Goal: Find specific page/section: Find specific page/section

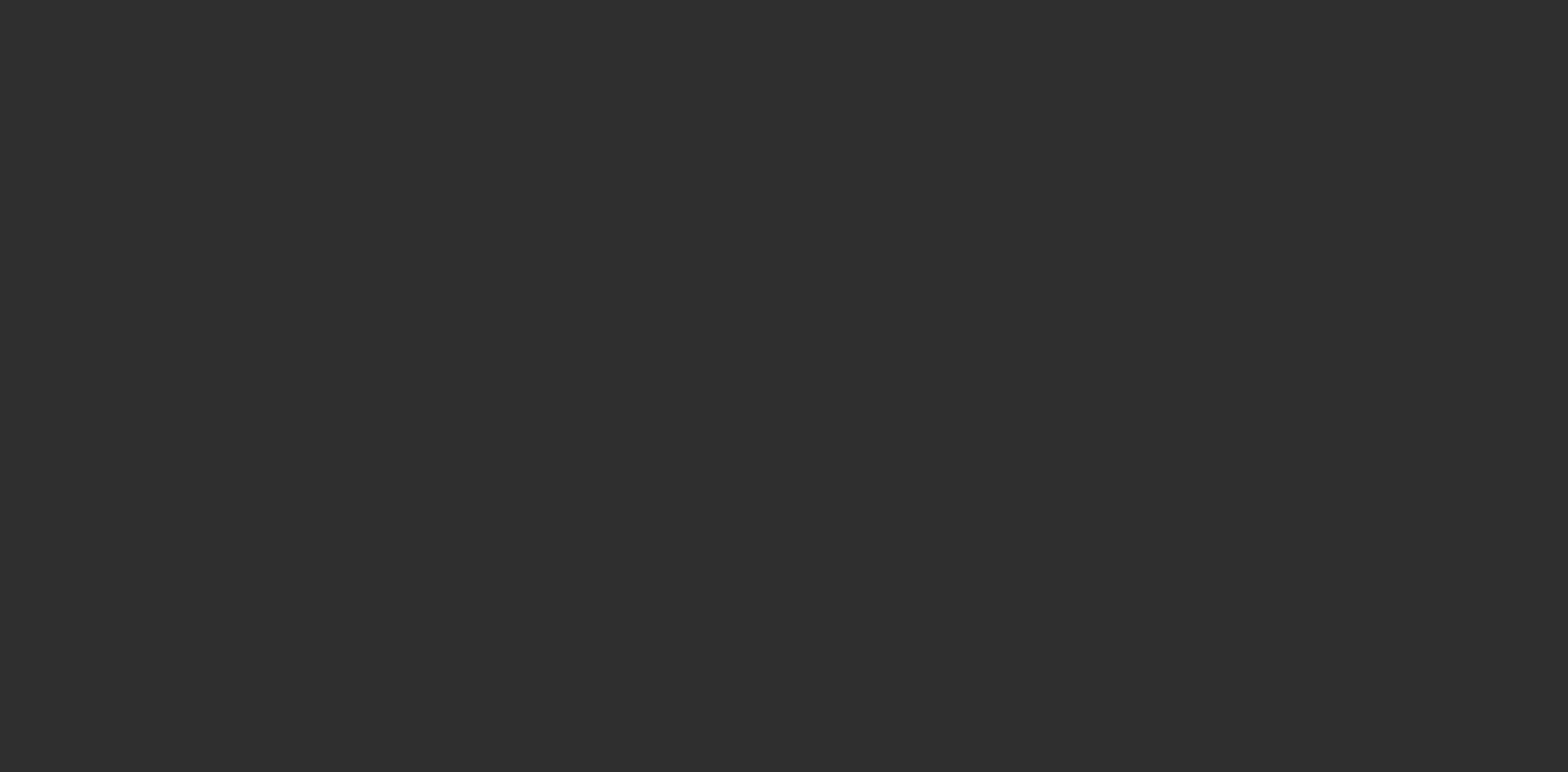
select select "10"
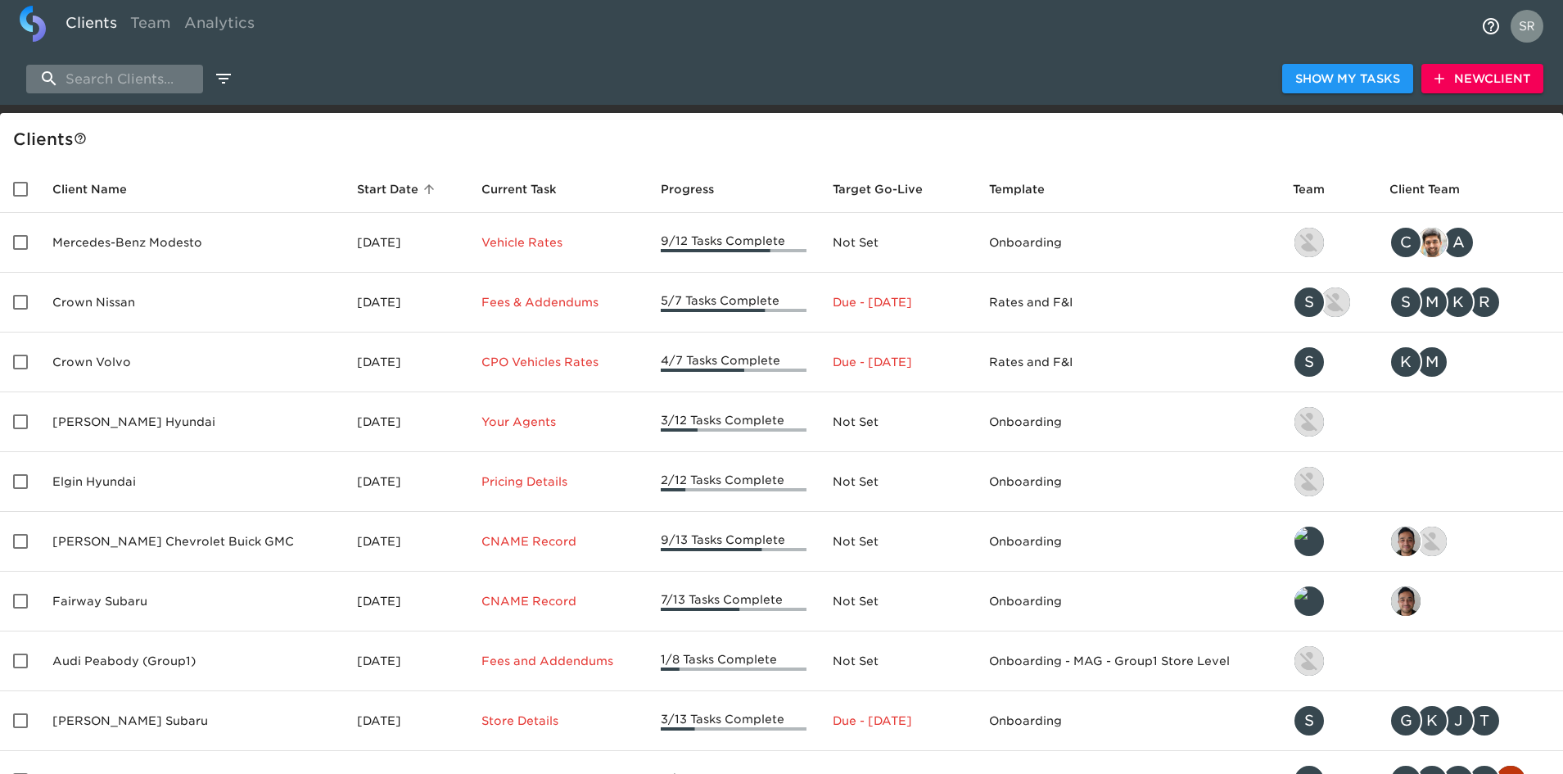
click at [162, 81] on input "search" at bounding box center [114, 79] width 177 height 29
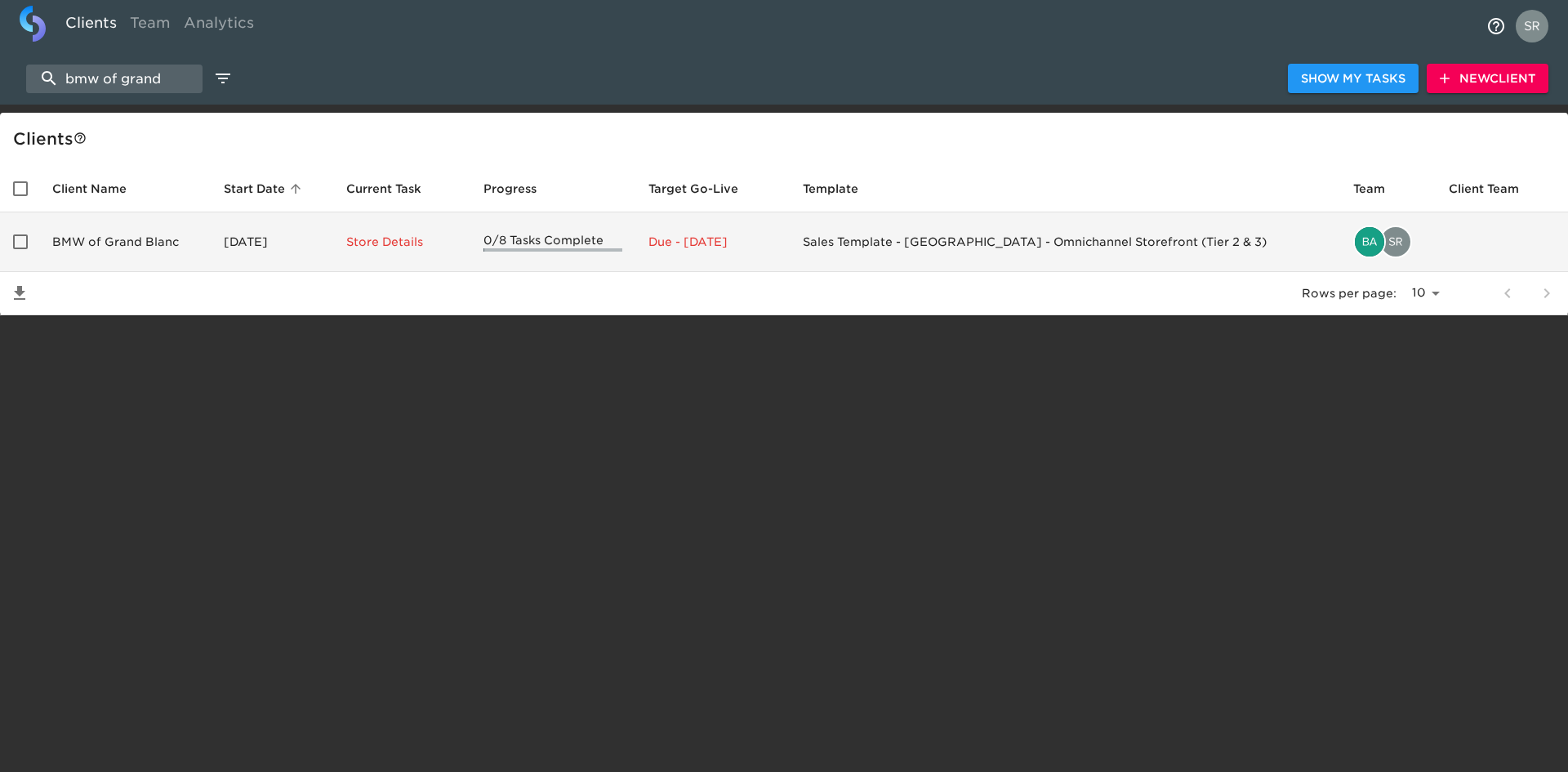
type input "bmw of grand"
click at [136, 247] on td "BMW of Grand Blanc" at bounding box center [125, 242] width 172 height 60
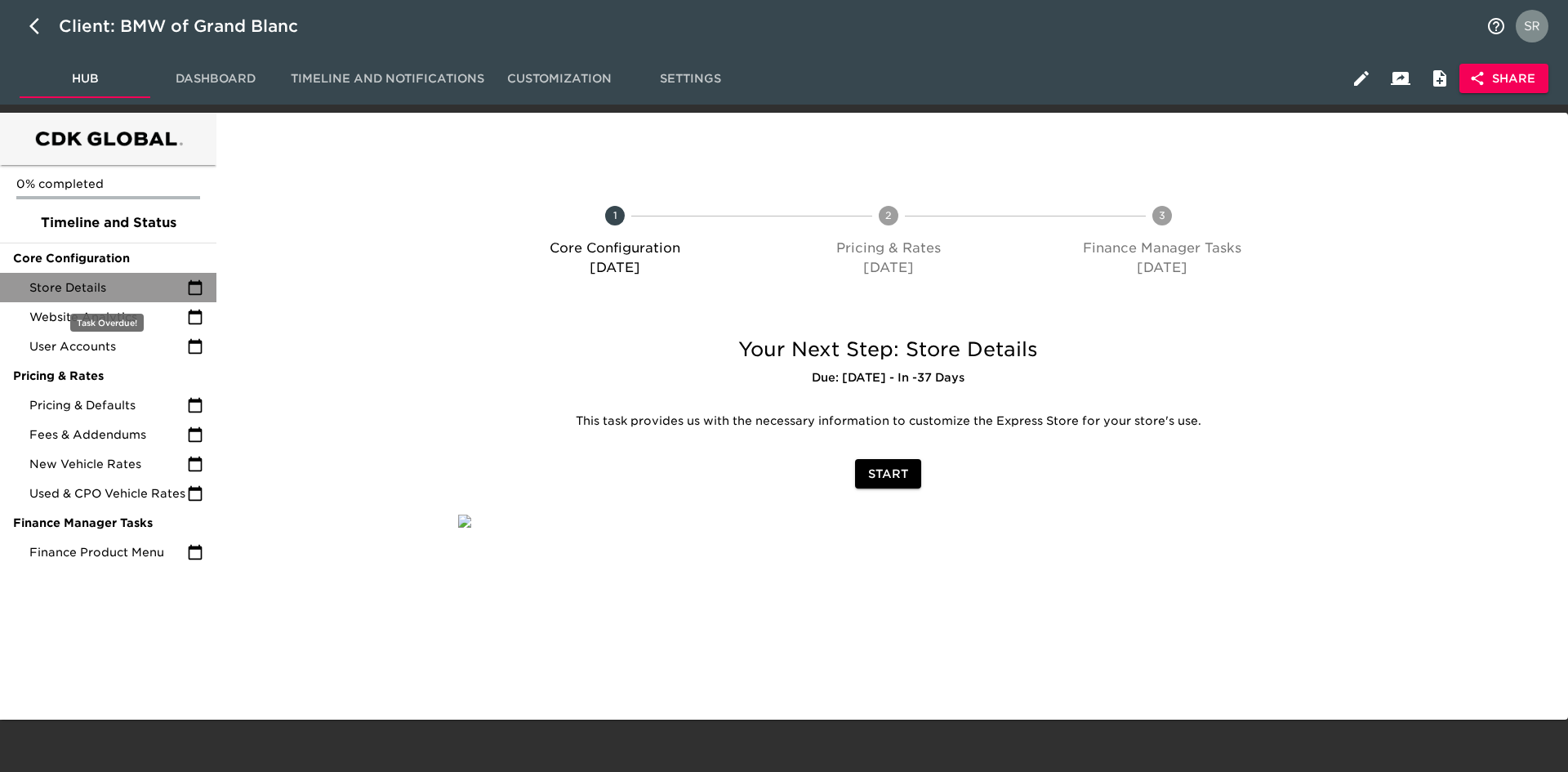
click at [109, 282] on span "Store Details" at bounding box center [108, 287] width 158 height 16
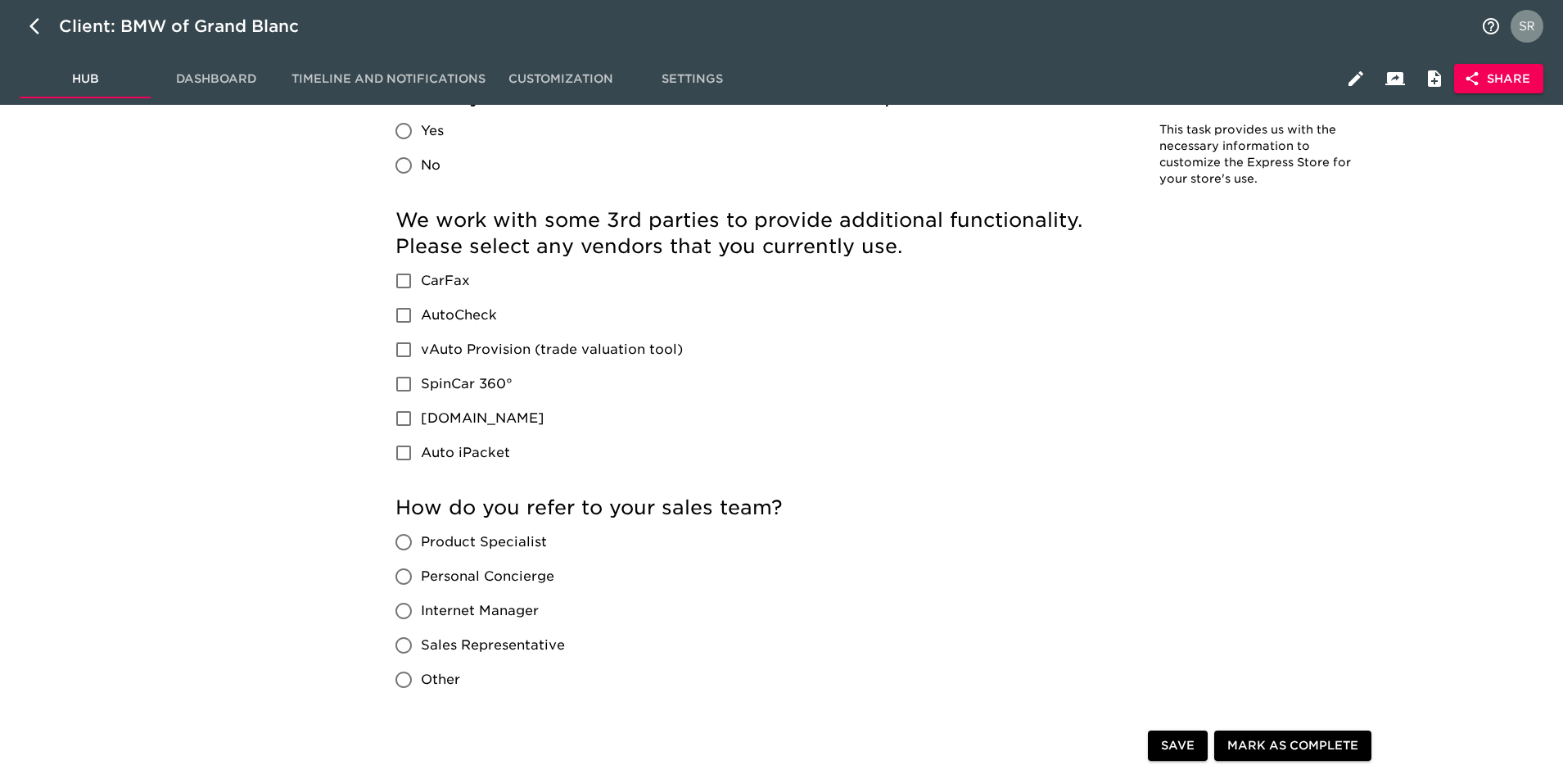
scroll to position [2137, 0]
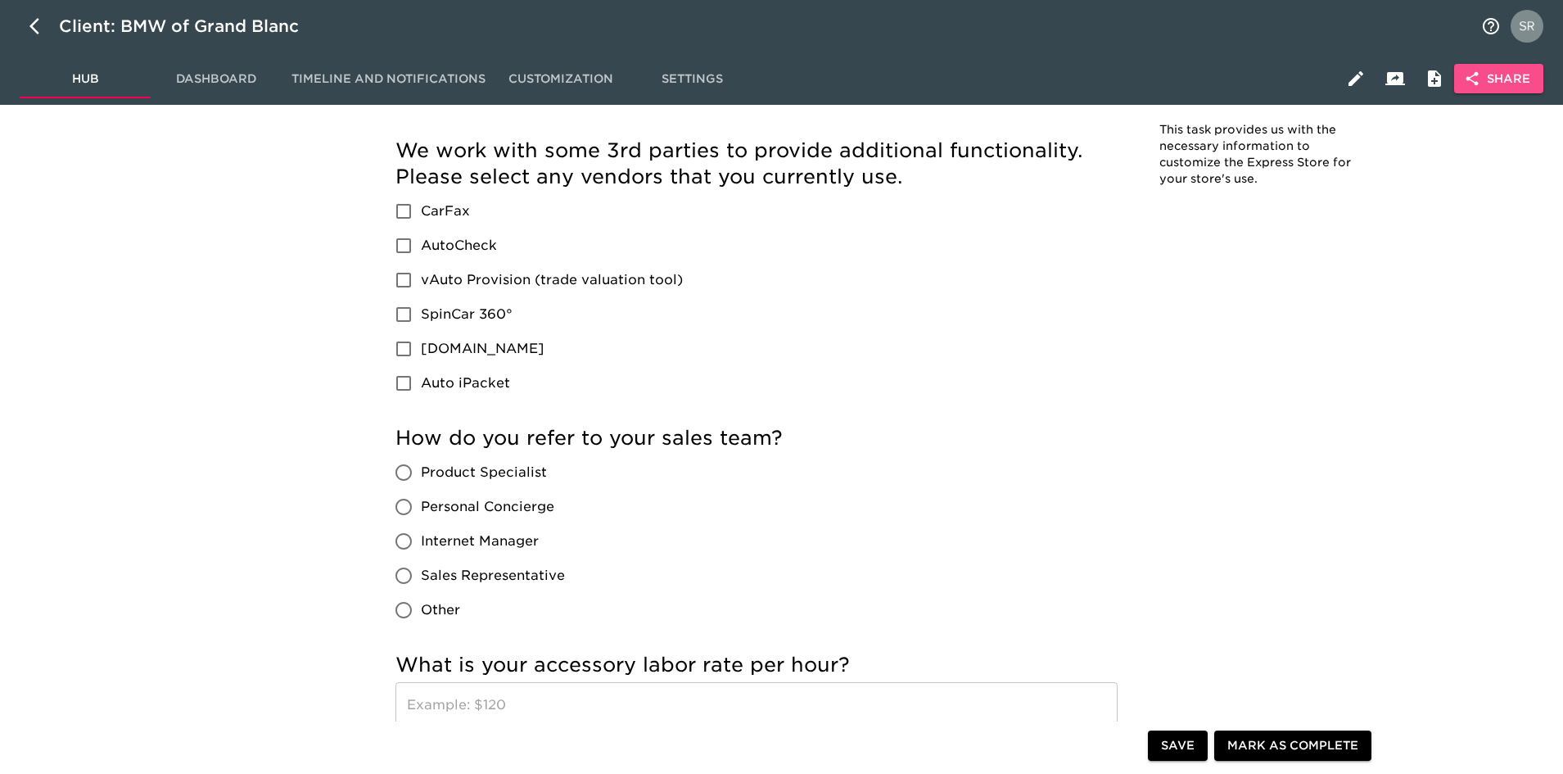
click at [1508, 72] on span "Share" at bounding box center [1498, 79] width 63 height 20
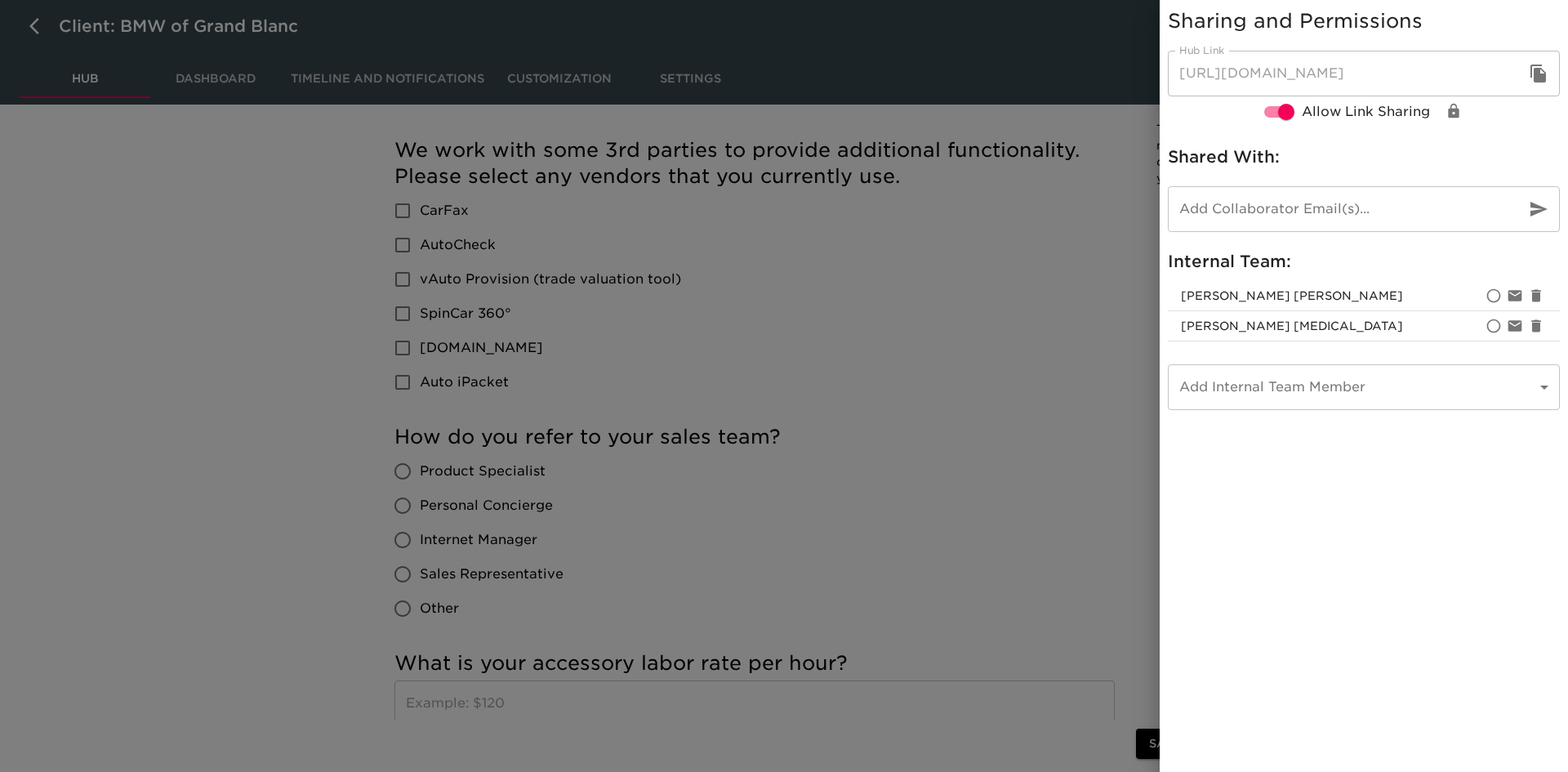
click at [1079, 79] on div at bounding box center [784, 386] width 1568 height 772
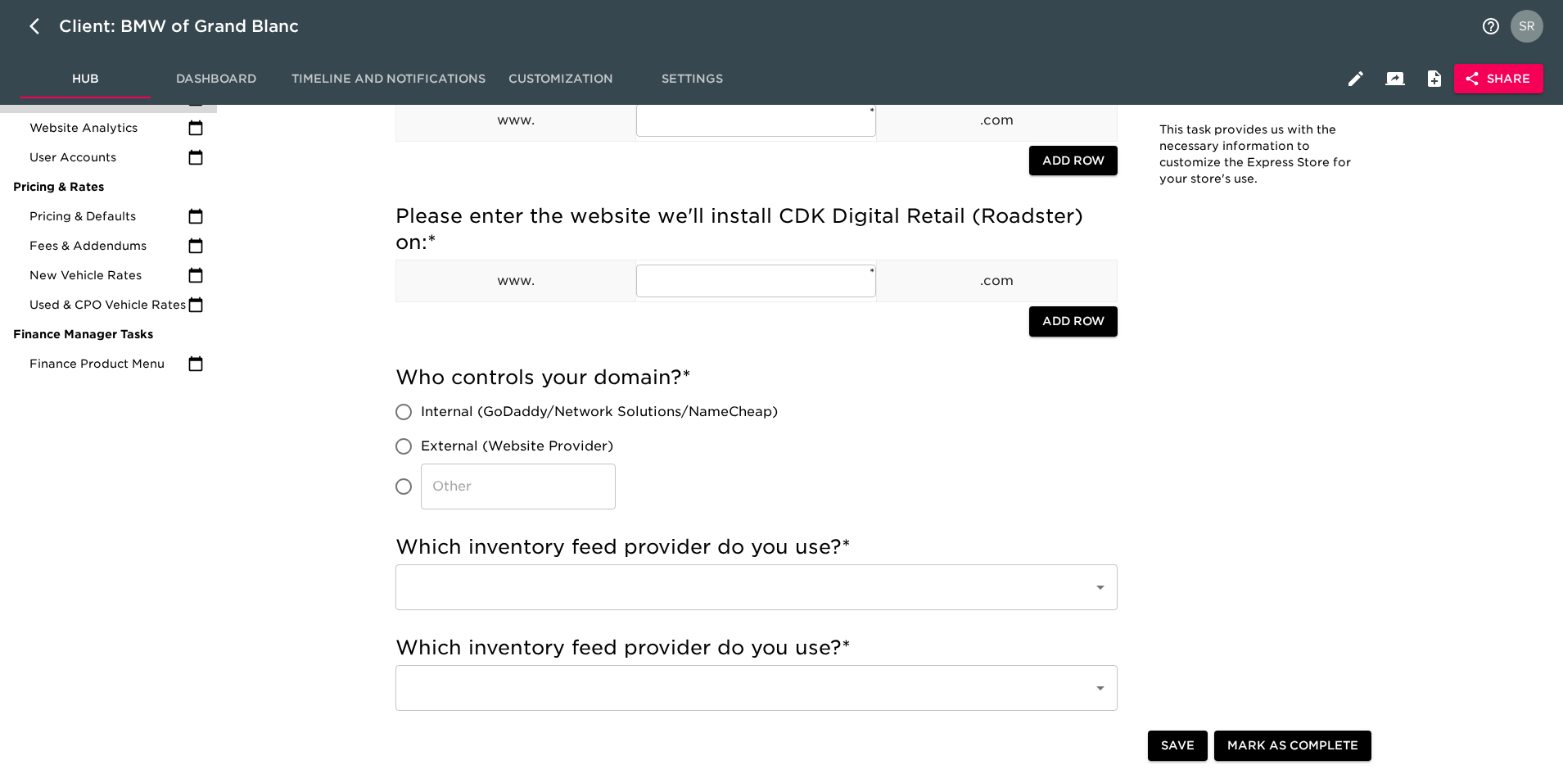
scroll to position [0, 0]
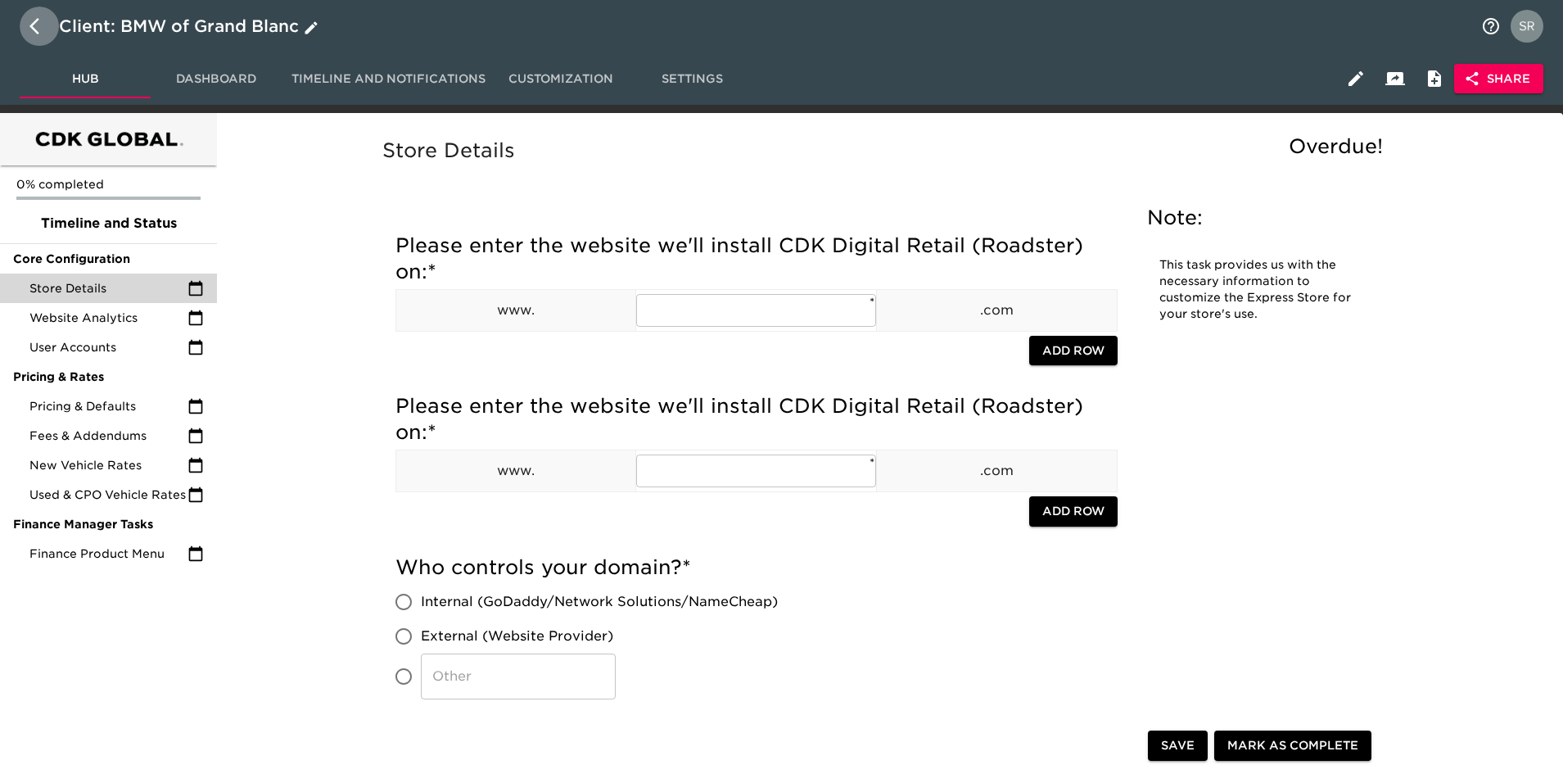
click at [45, 32] on icon "button" at bounding box center [39, 26] width 20 height 20
select select "10"
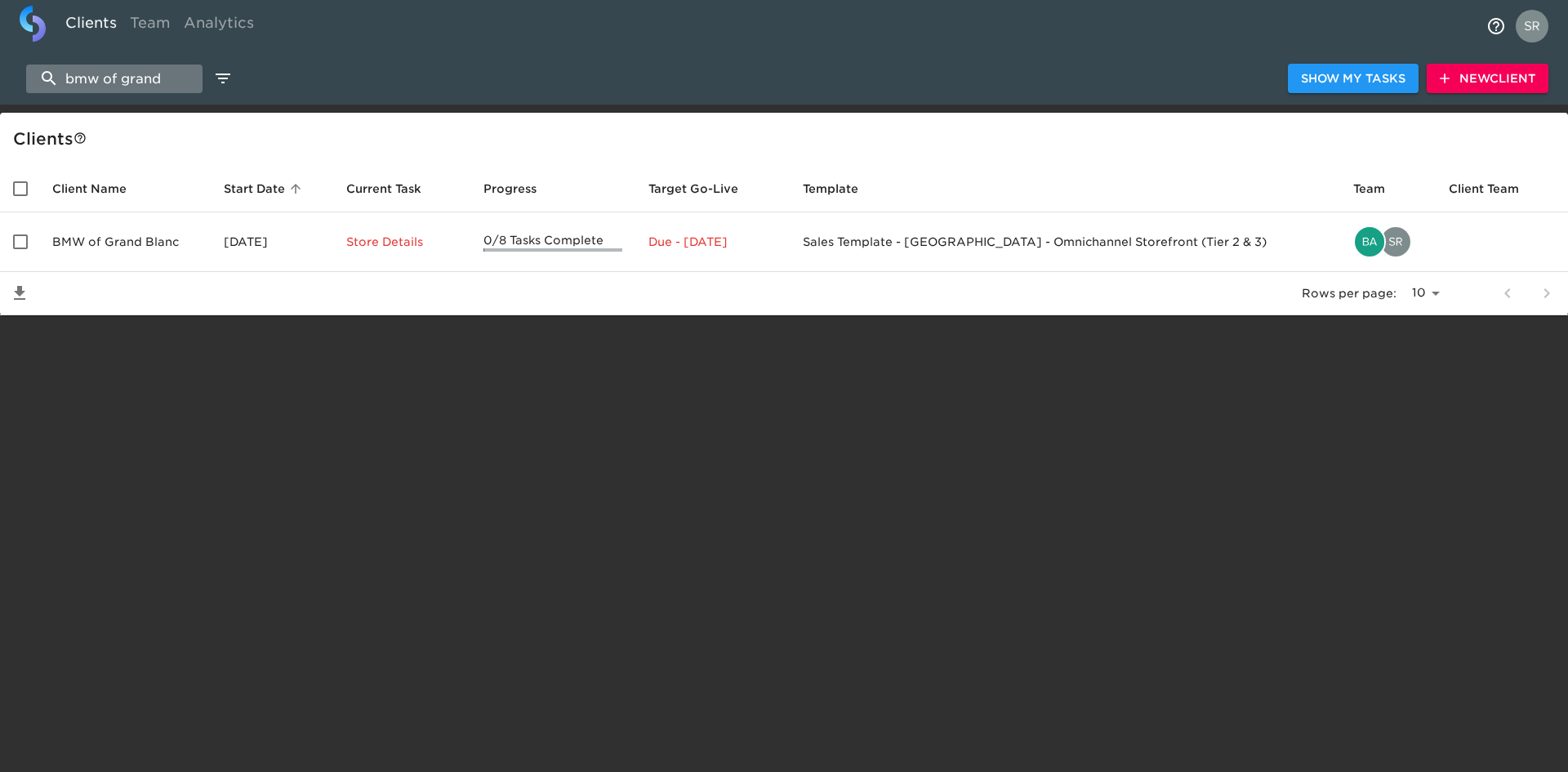
click at [163, 71] on input "bmw of grand" at bounding box center [114, 79] width 177 height 29
type input "b"
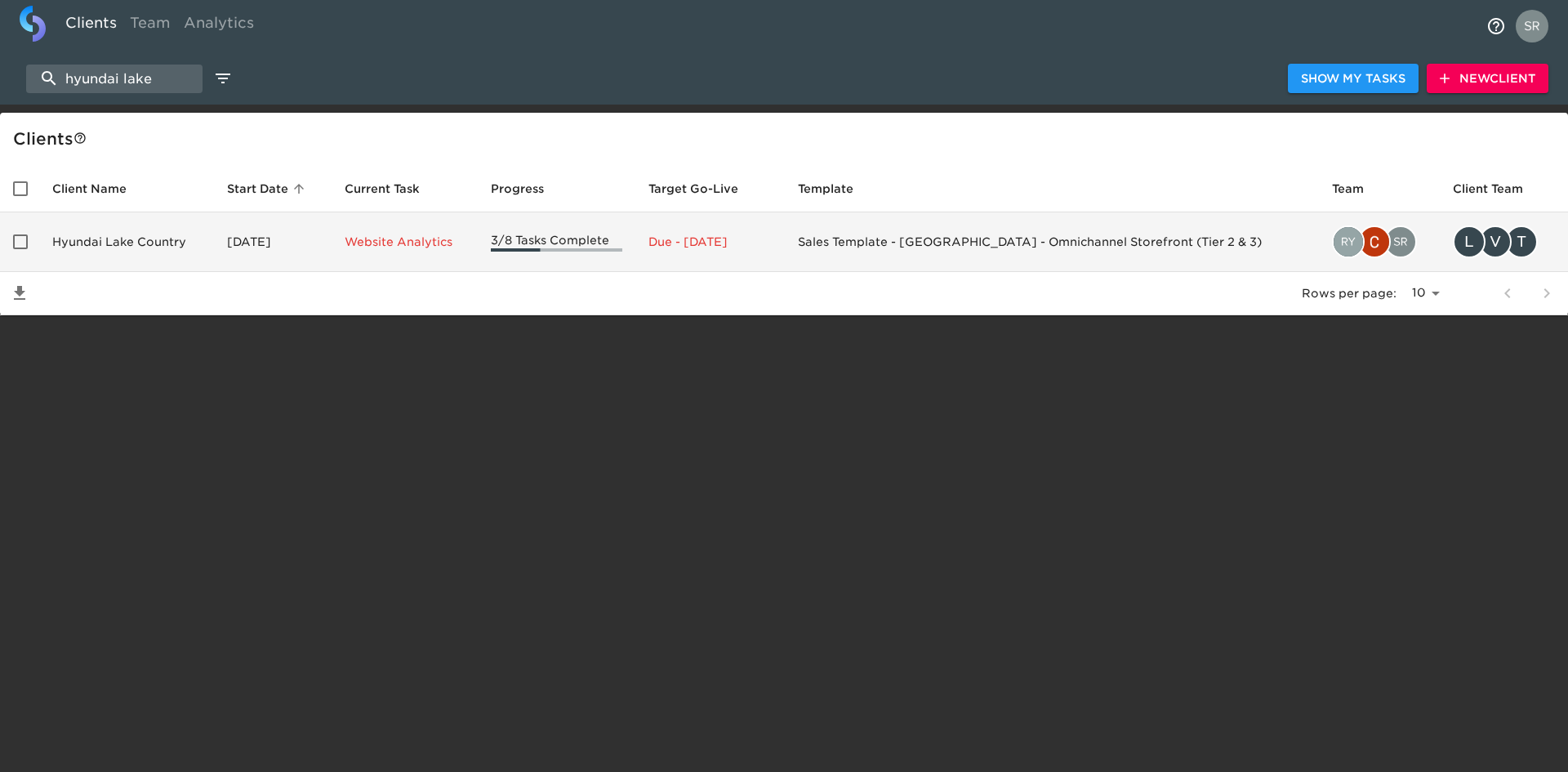
type input "hyundai lake"
click at [162, 247] on td "Hyundai Lake Country" at bounding box center [126, 242] width 175 height 60
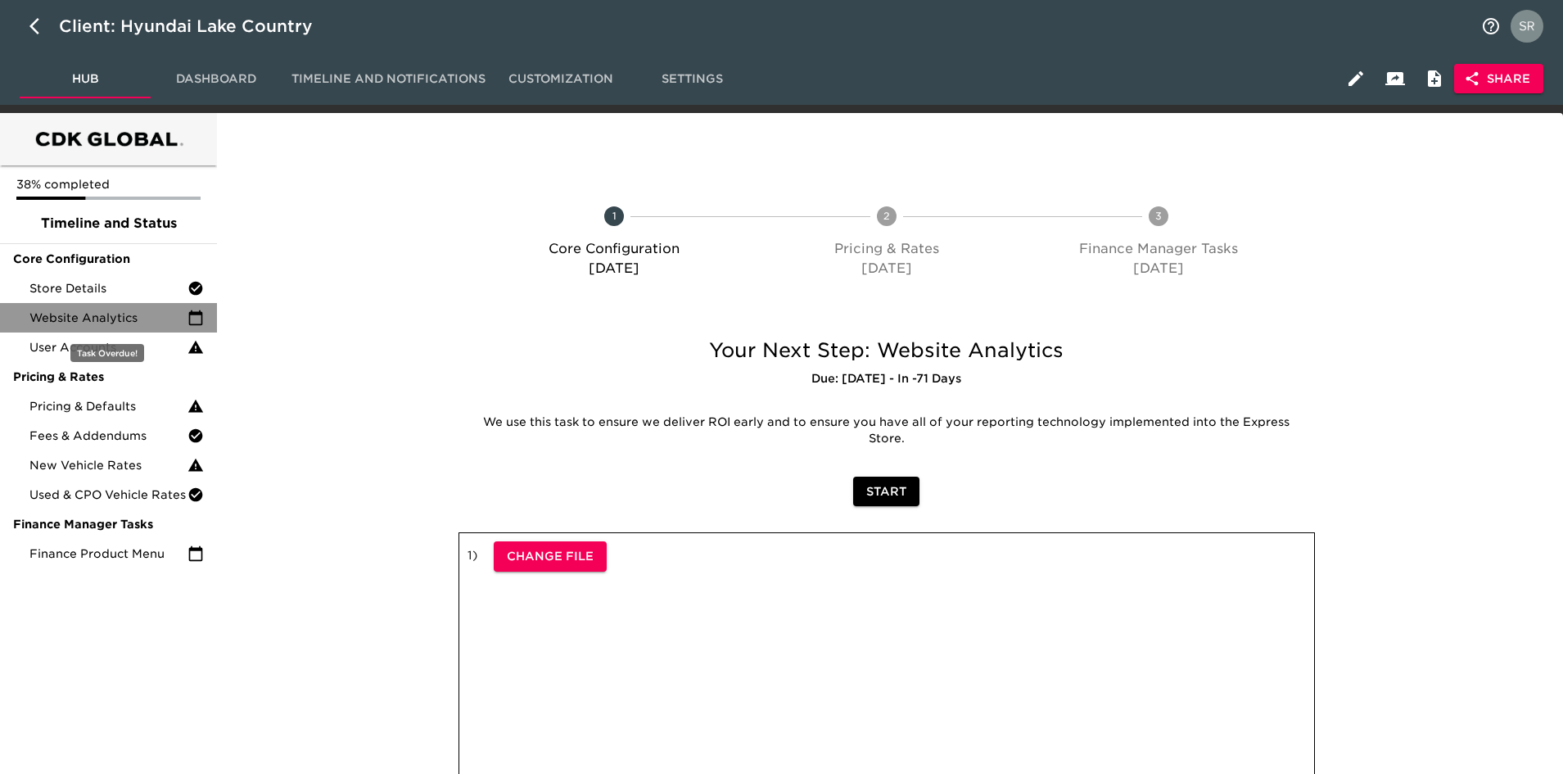
click at [98, 311] on span "Website Analytics" at bounding box center [108, 318] width 158 height 16
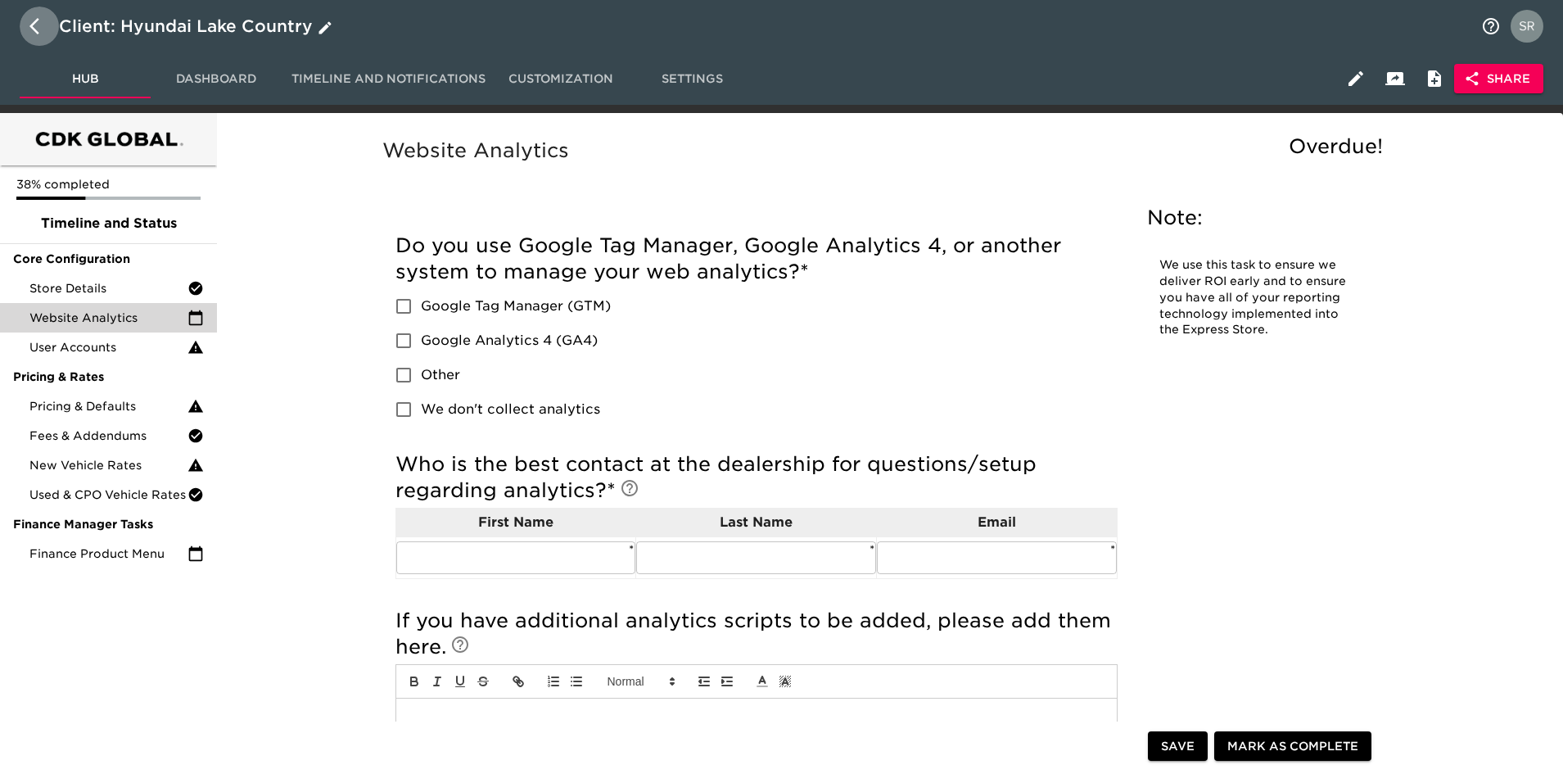
click at [43, 16] on icon "button" at bounding box center [39, 26] width 20 height 20
select select "10"
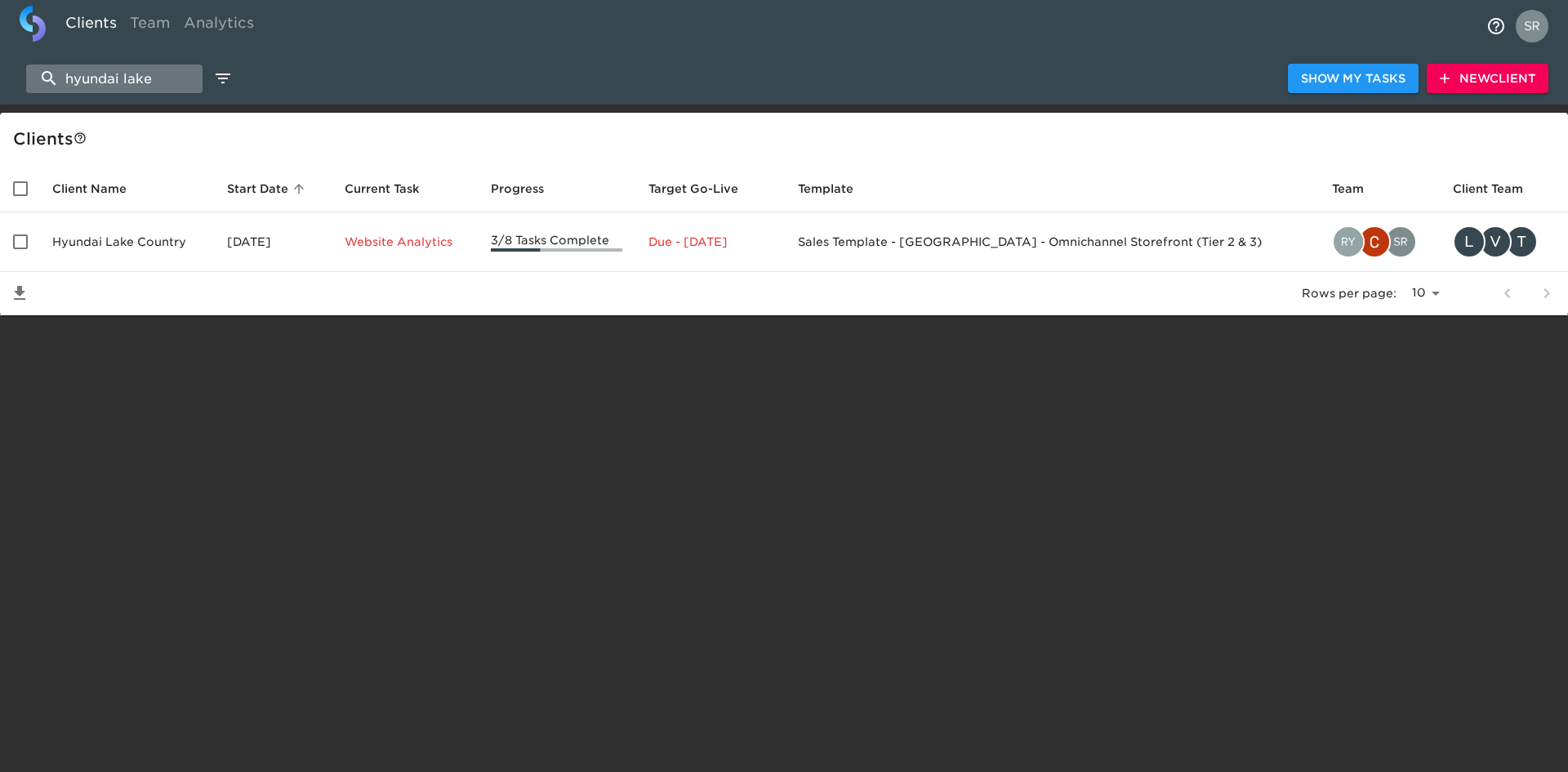
click at [171, 77] on input "hyundai lake" at bounding box center [114, 79] width 177 height 29
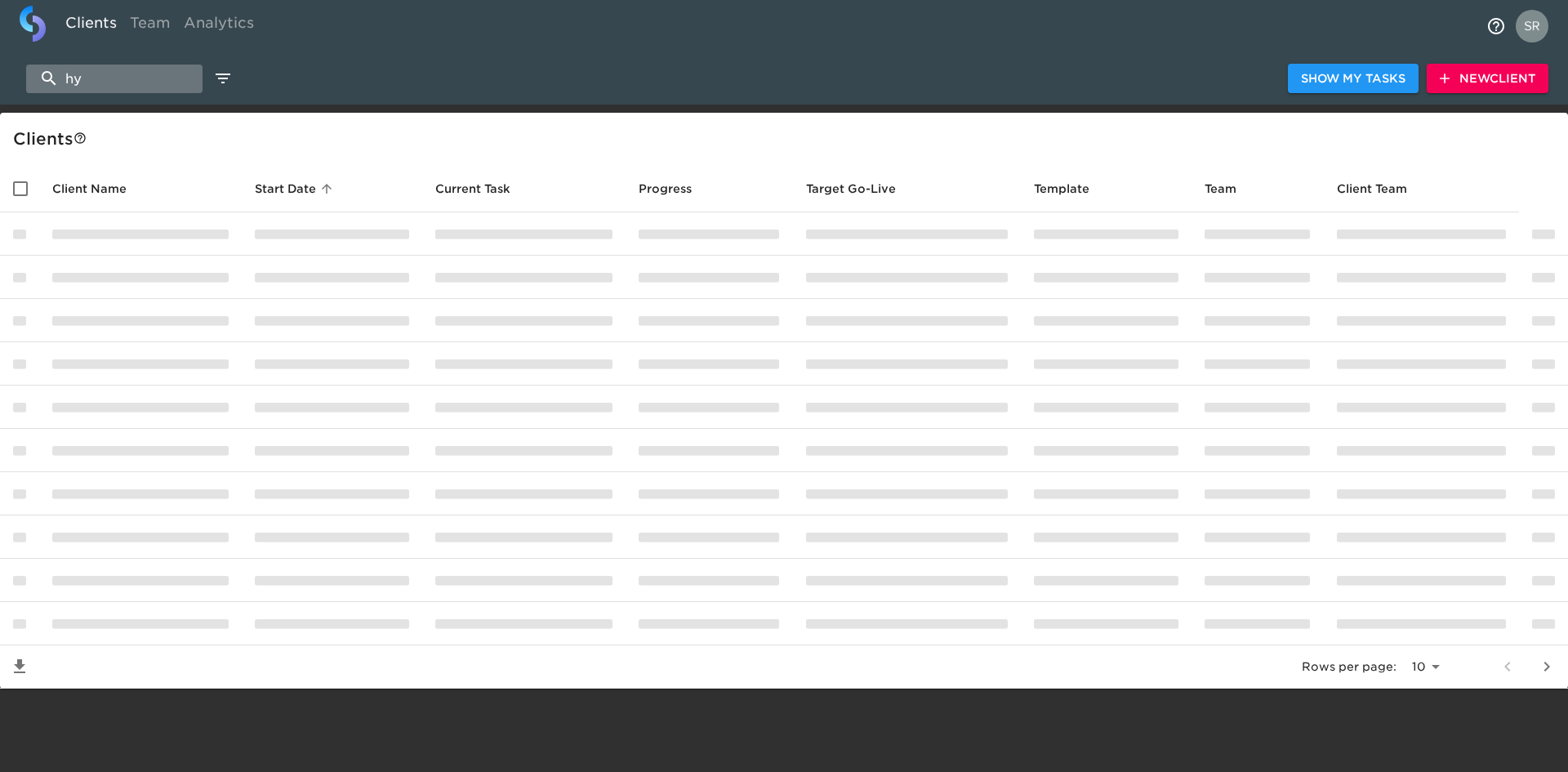
type input "h"
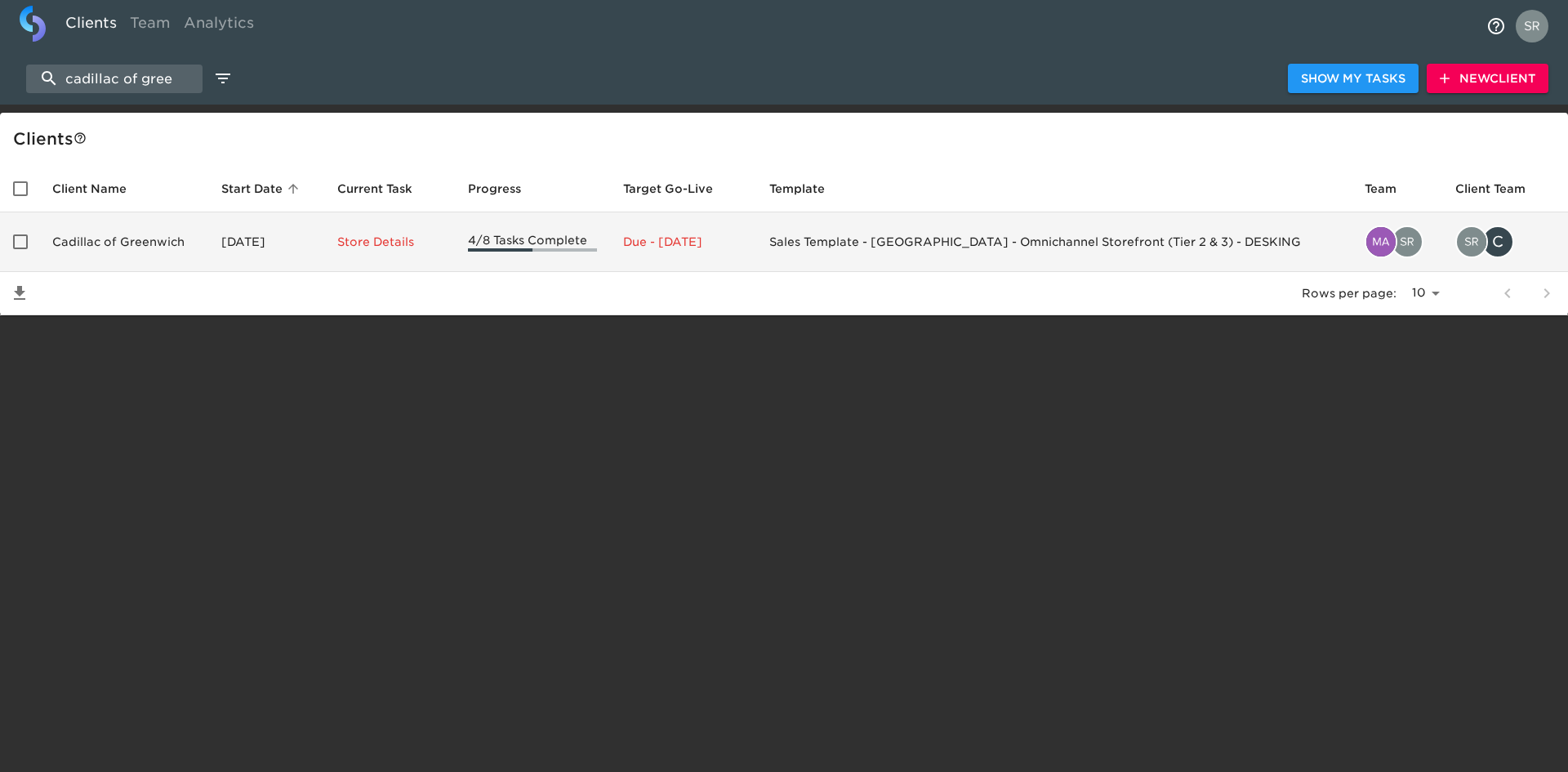
type input "cadillac of gree"
click at [136, 241] on td "Cadillac of Greenwich" at bounding box center [124, 242] width 170 height 60
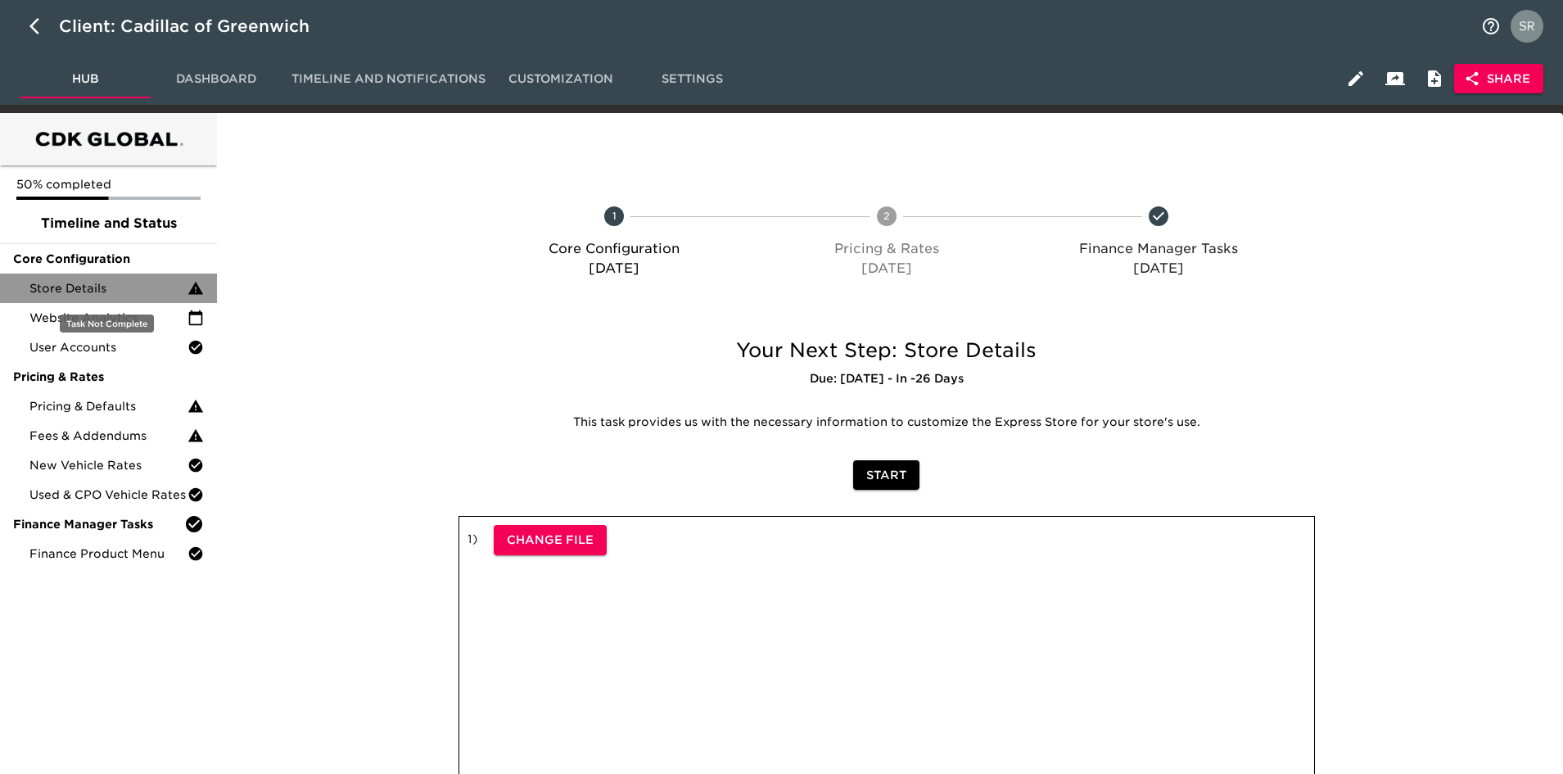
click at [114, 293] on span "Store Details" at bounding box center [108, 288] width 158 height 16
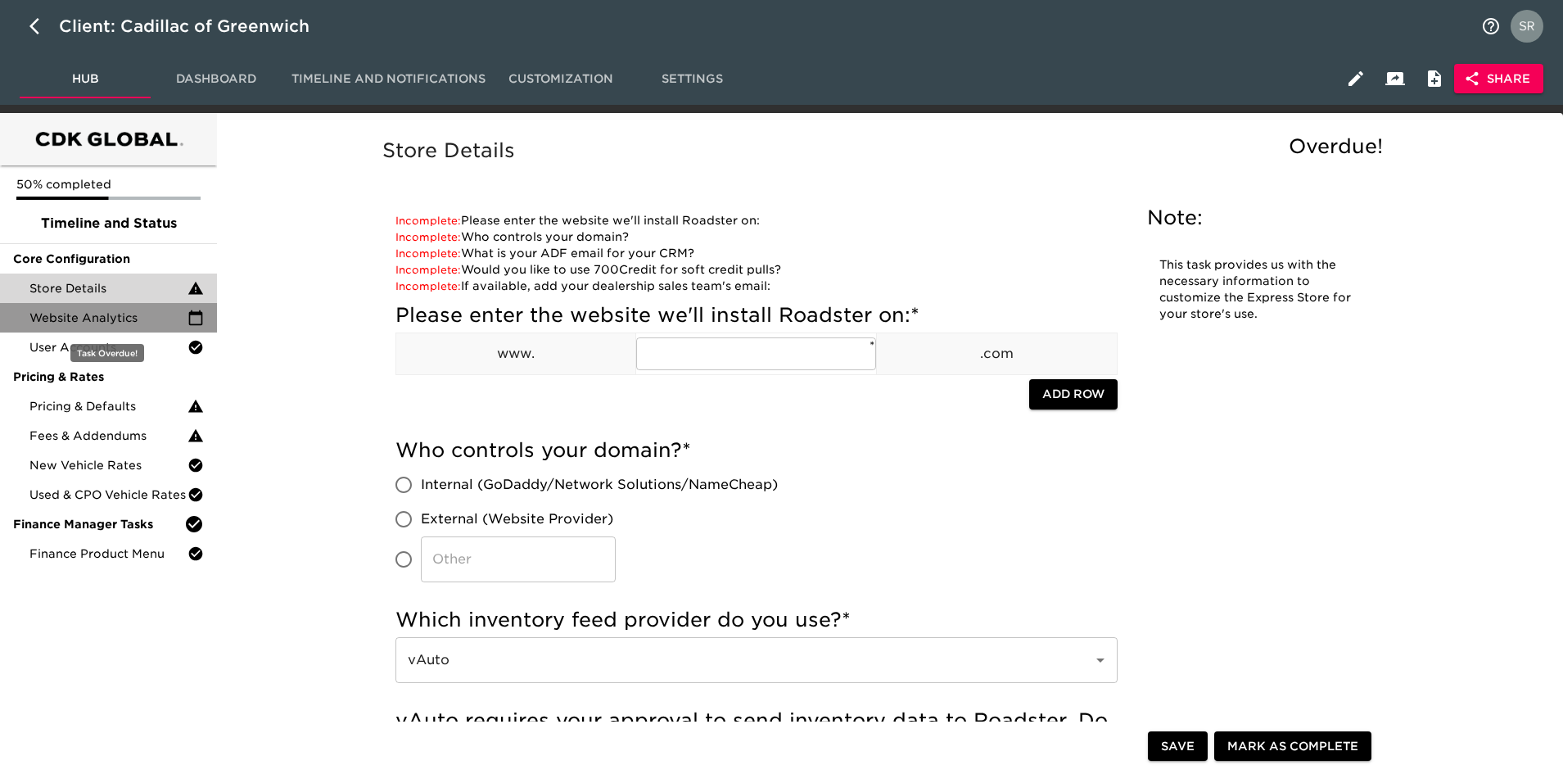
click at [138, 319] on span "Website Analytics" at bounding box center [108, 318] width 158 height 16
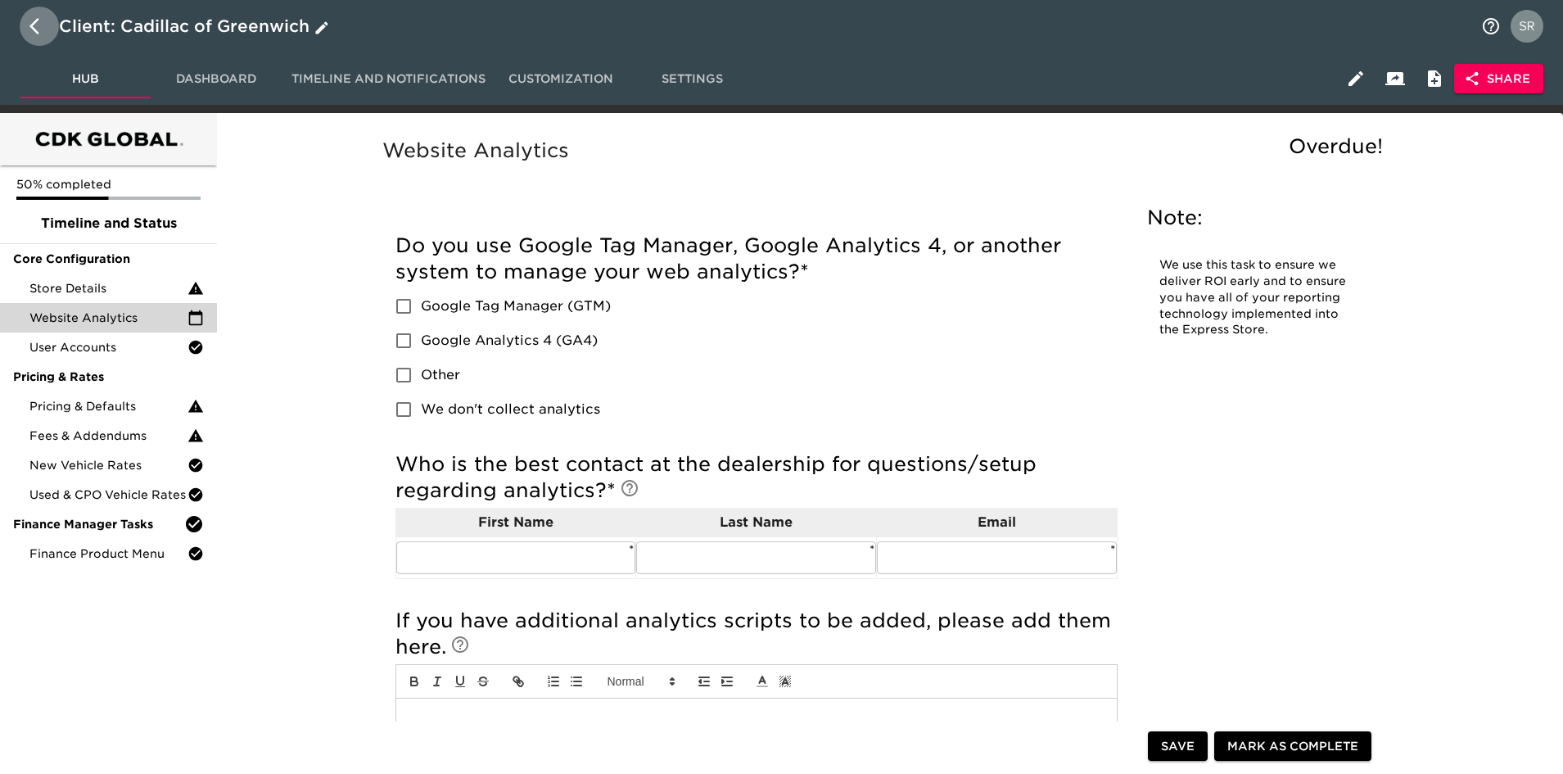
click at [35, 19] on icon "button" at bounding box center [39, 26] width 20 height 20
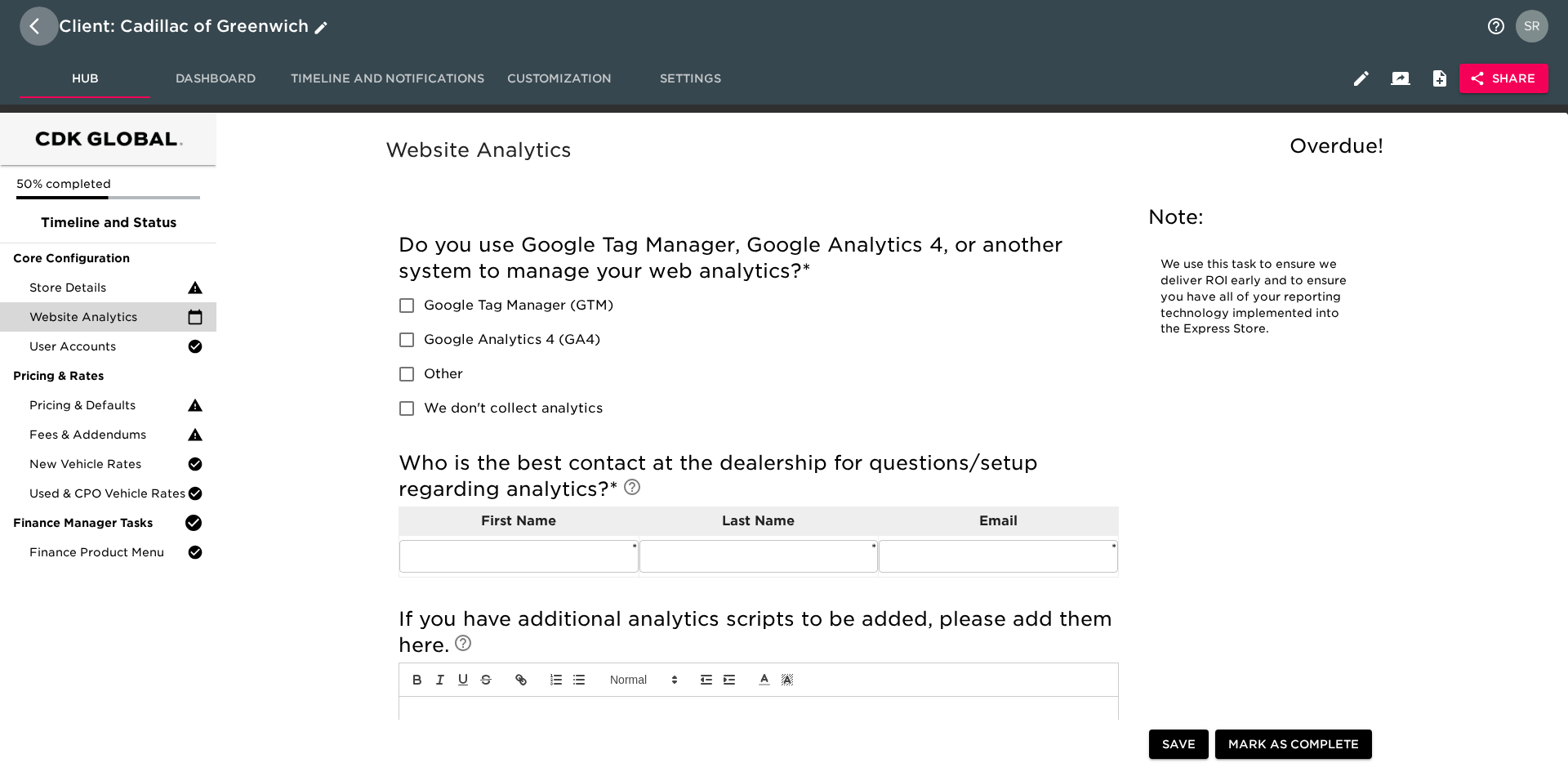
select select "10"
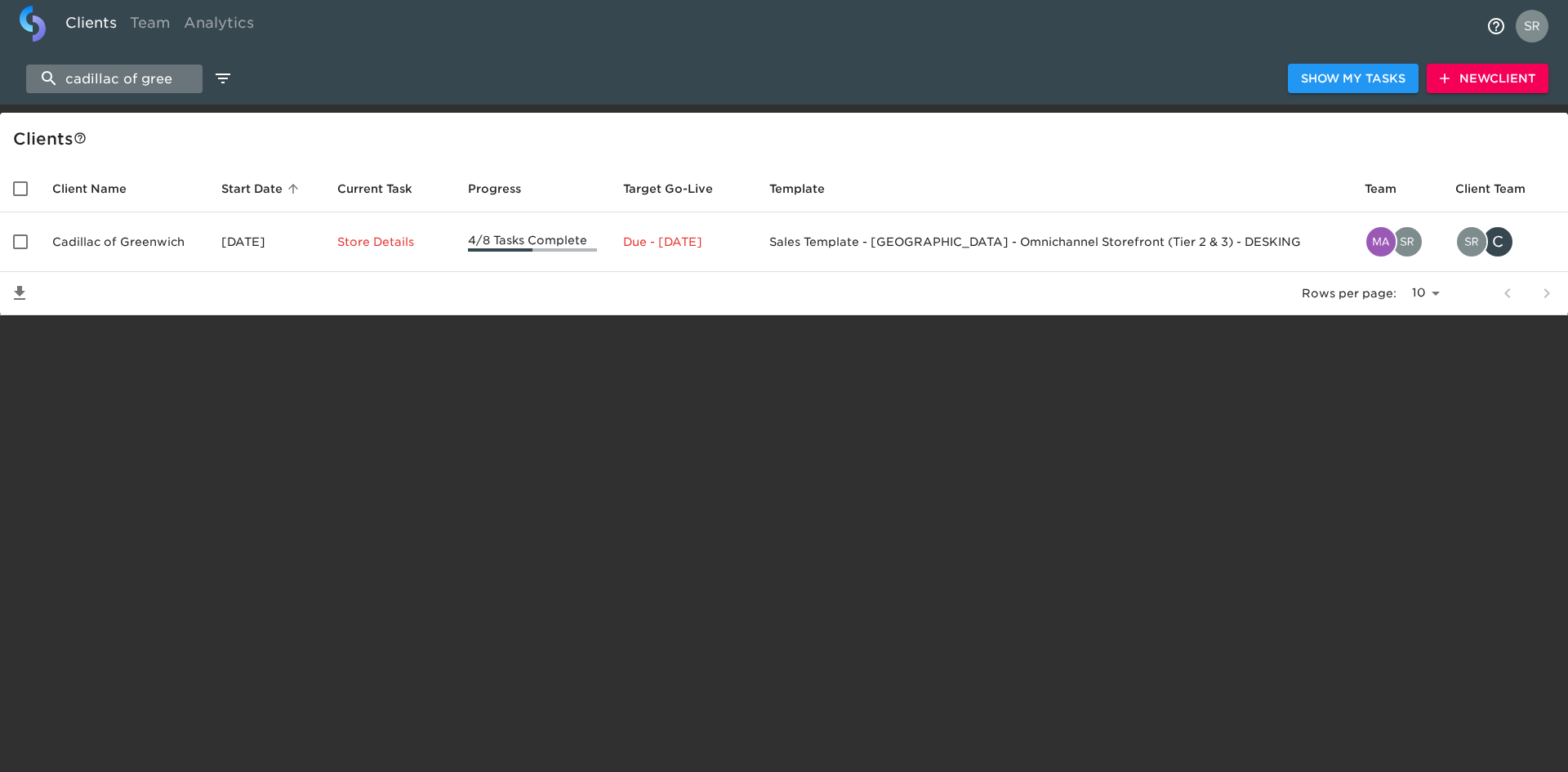
click at [172, 73] on input "cadillac of gree" at bounding box center [114, 79] width 177 height 29
type input "c"
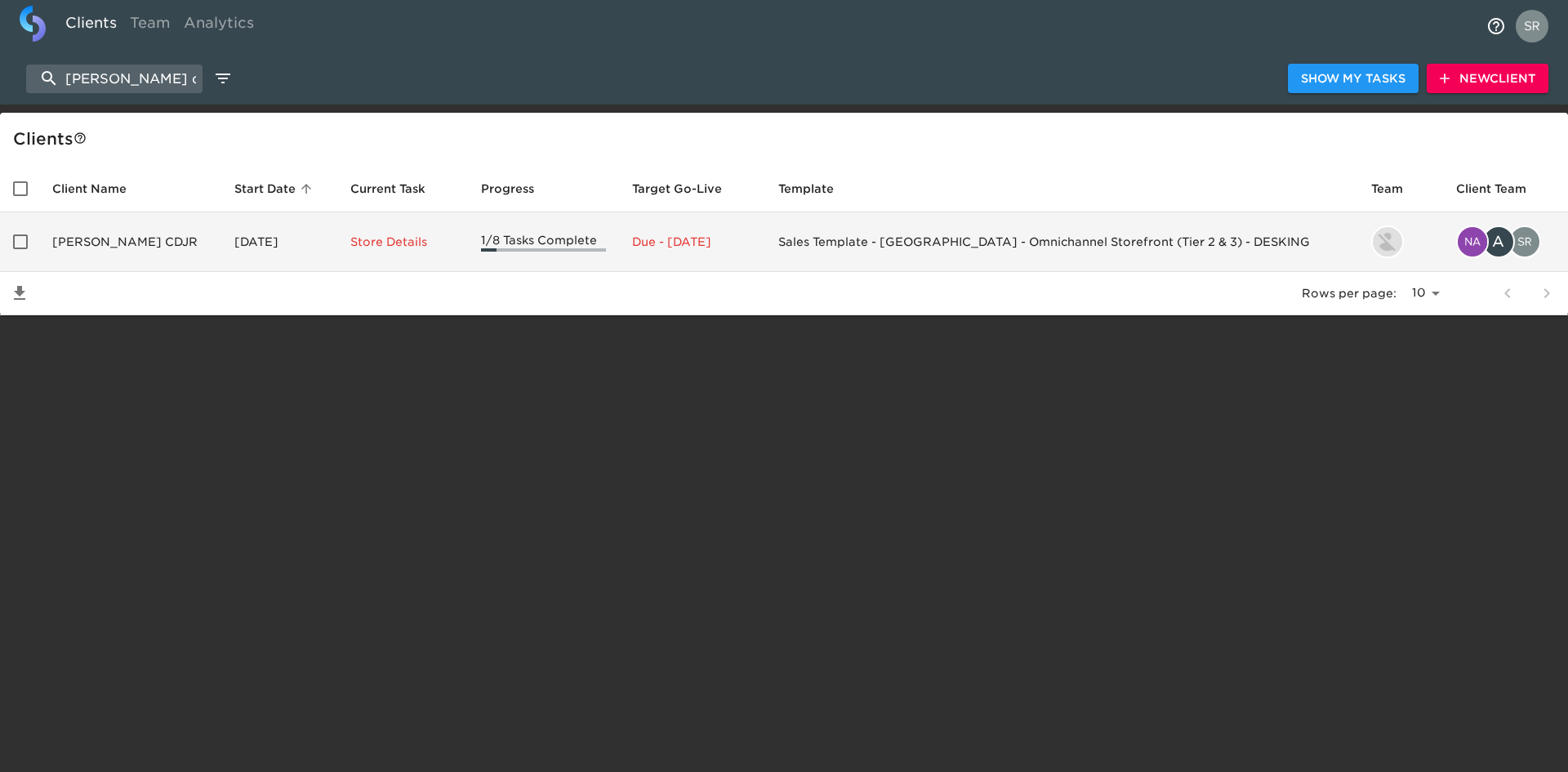
type input "[PERSON_NAME] cdjr"
click at [108, 245] on td "[PERSON_NAME] CDJR" at bounding box center [130, 242] width 183 height 60
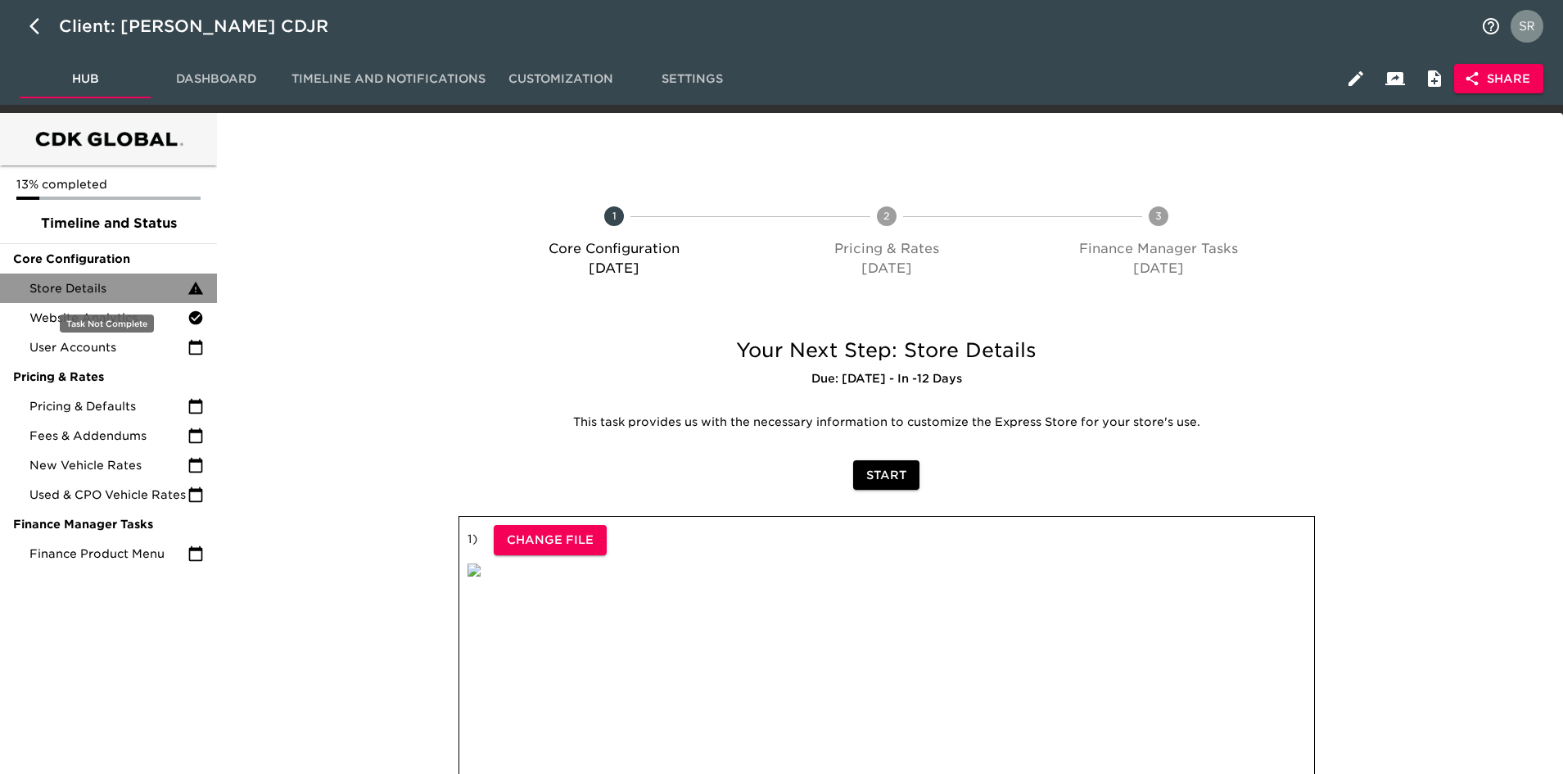
click at [88, 287] on span "Store Details" at bounding box center [108, 288] width 158 height 16
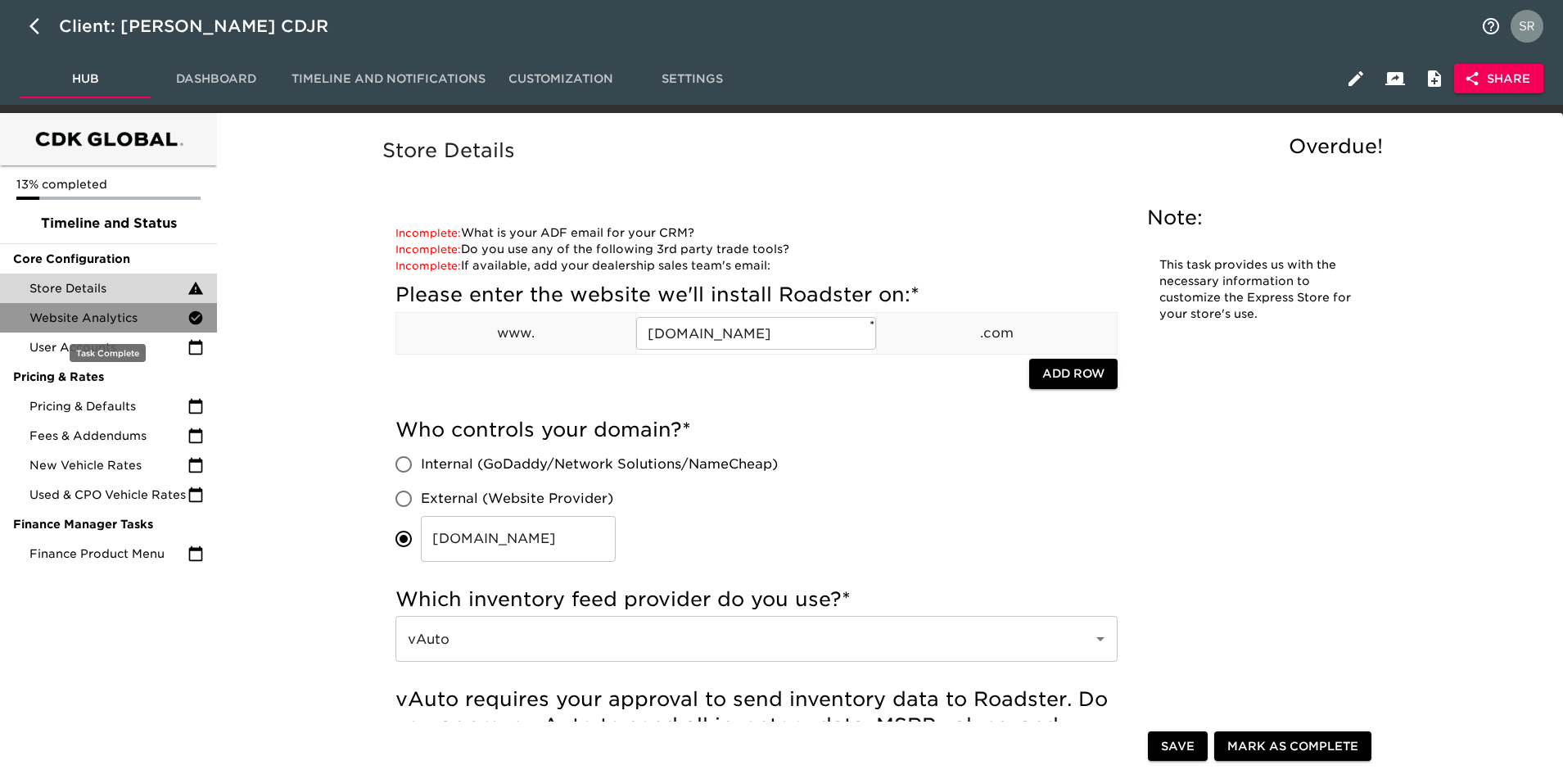
click at [93, 325] on span "Website Analytics" at bounding box center [108, 318] width 158 height 16
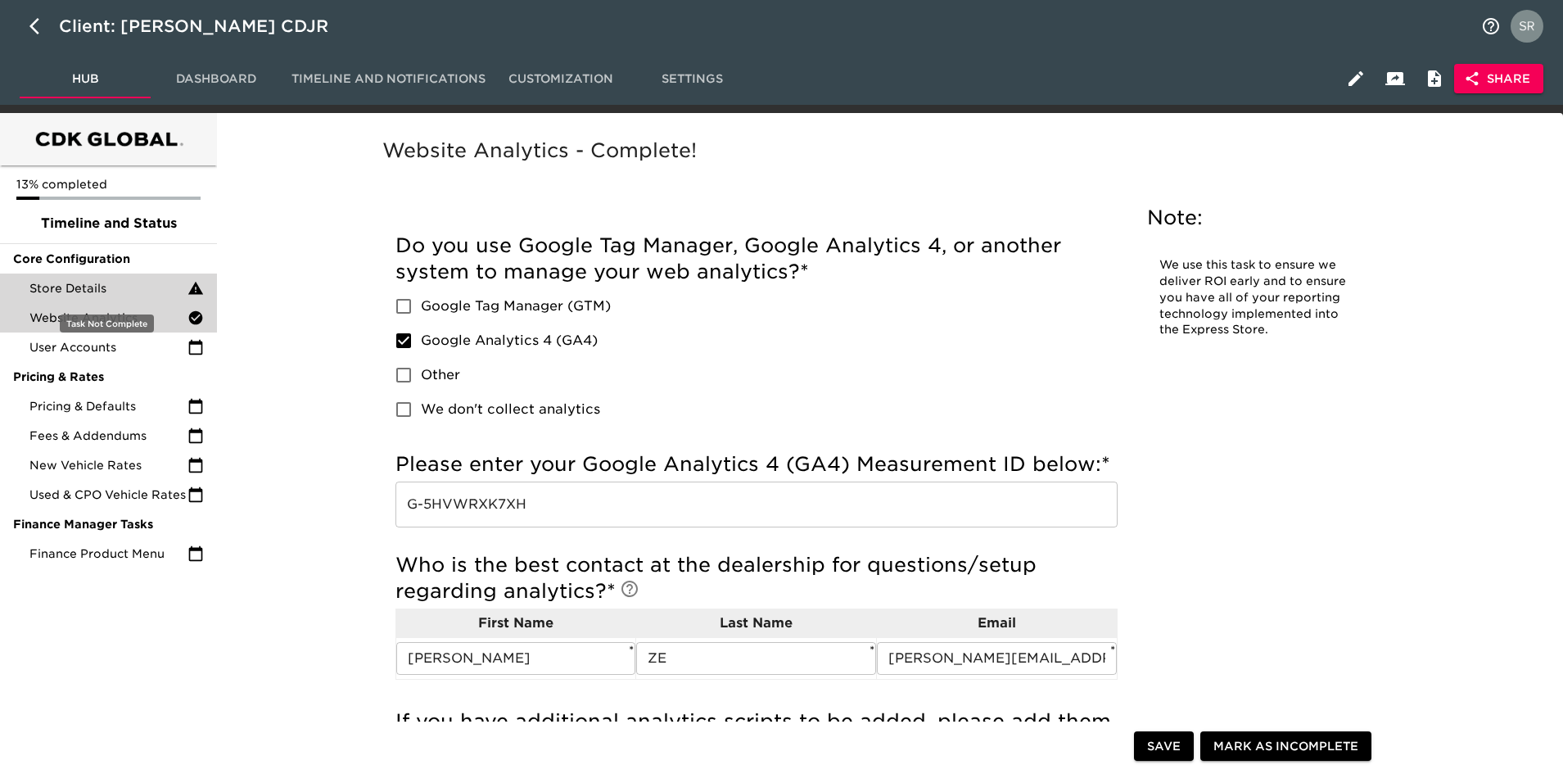
click at [99, 295] on span "Store Details" at bounding box center [108, 288] width 158 height 16
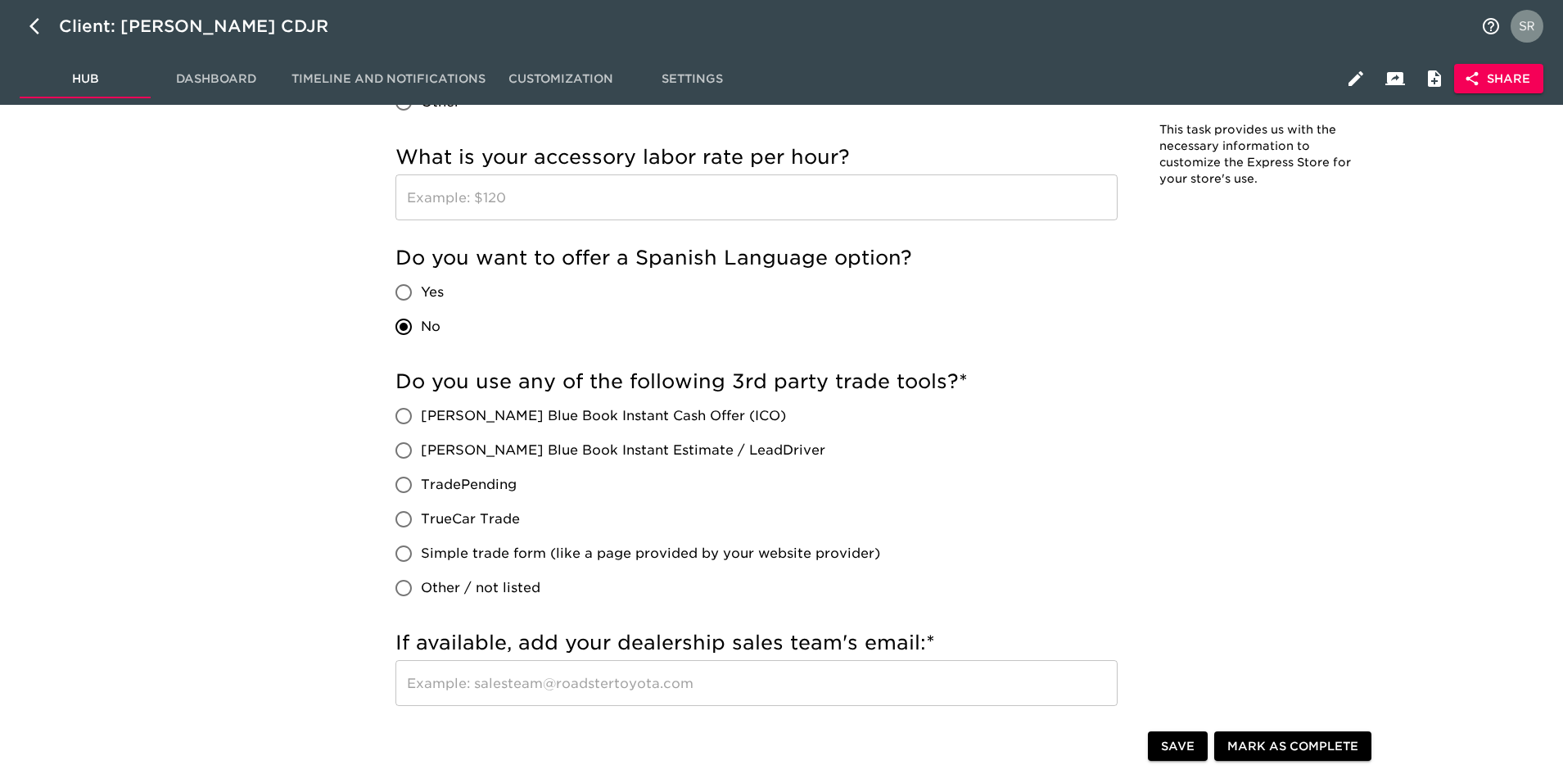
scroll to position [2683, 0]
click at [1068, 471] on div "Do you use any of the following 3rd party trade tools? * [PERSON_NAME] Blue Boo…" at bounding box center [757, 486] width 722 height 237
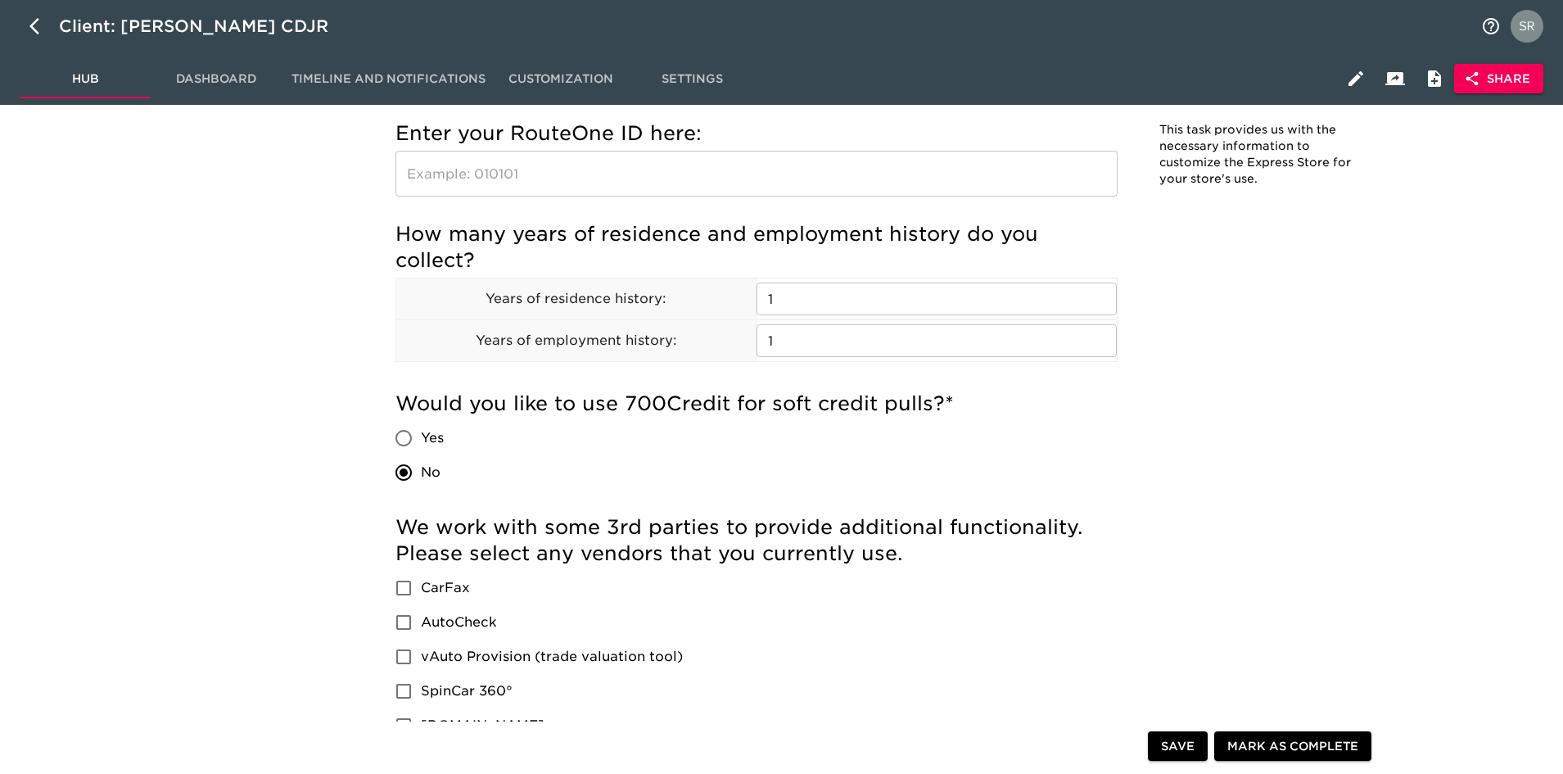
scroll to position [1797, 0]
click at [44, 27] on icon "button" at bounding box center [39, 26] width 20 height 20
select select "10"
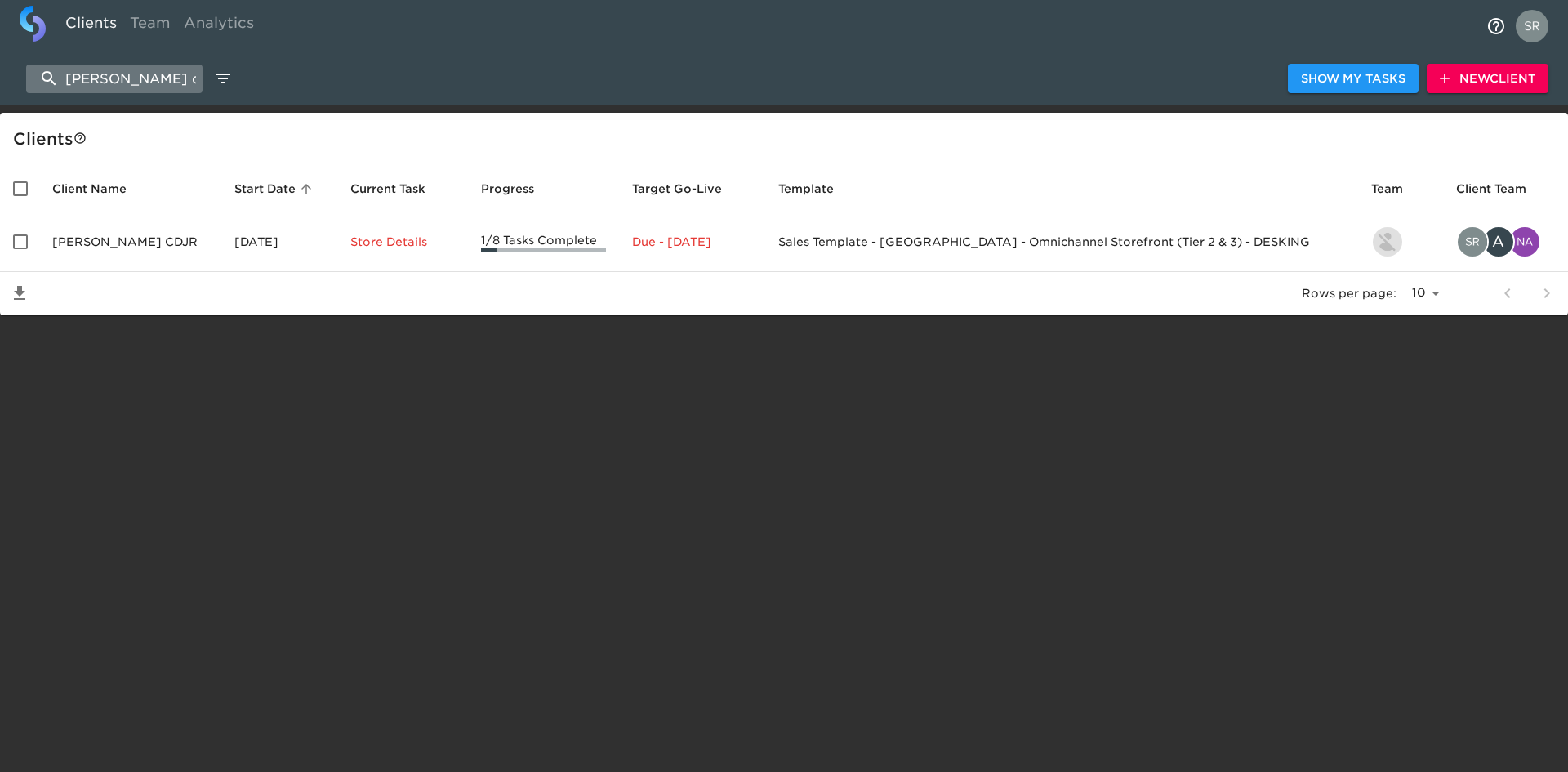
click at [172, 85] on input "[PERSON_NAME] cdjr" at bounding box center [114, 79] width 177 height 29
type input "r"
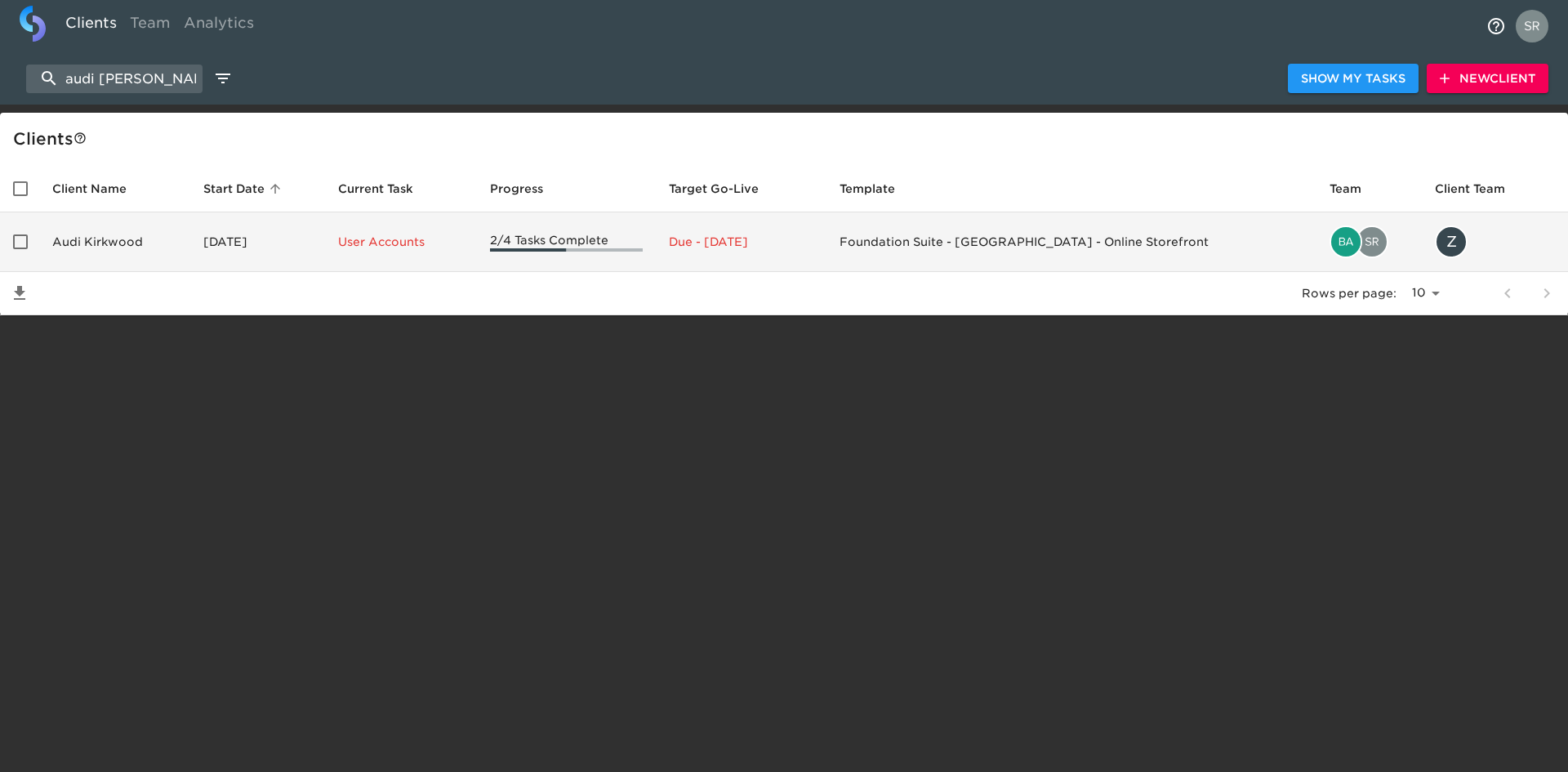
type input "audi [PERSON_NAME]"
click at [91, 242] on td "Audi Kirkwood" at bounding box center [114, 242] width 151 height 60
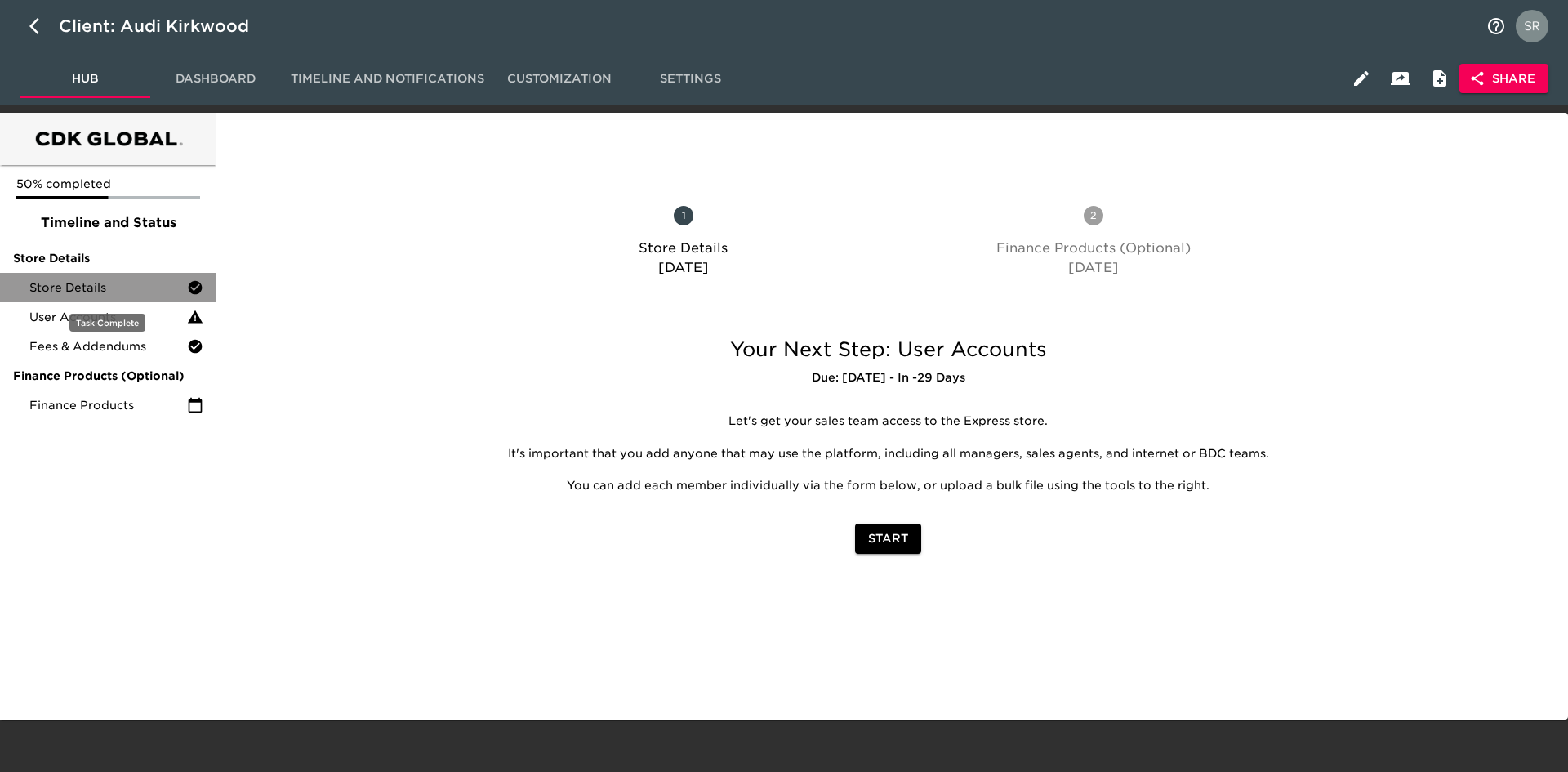
click at [97, 286] on span "Store Details" at bounding box center [108, 287] width 158 height 16
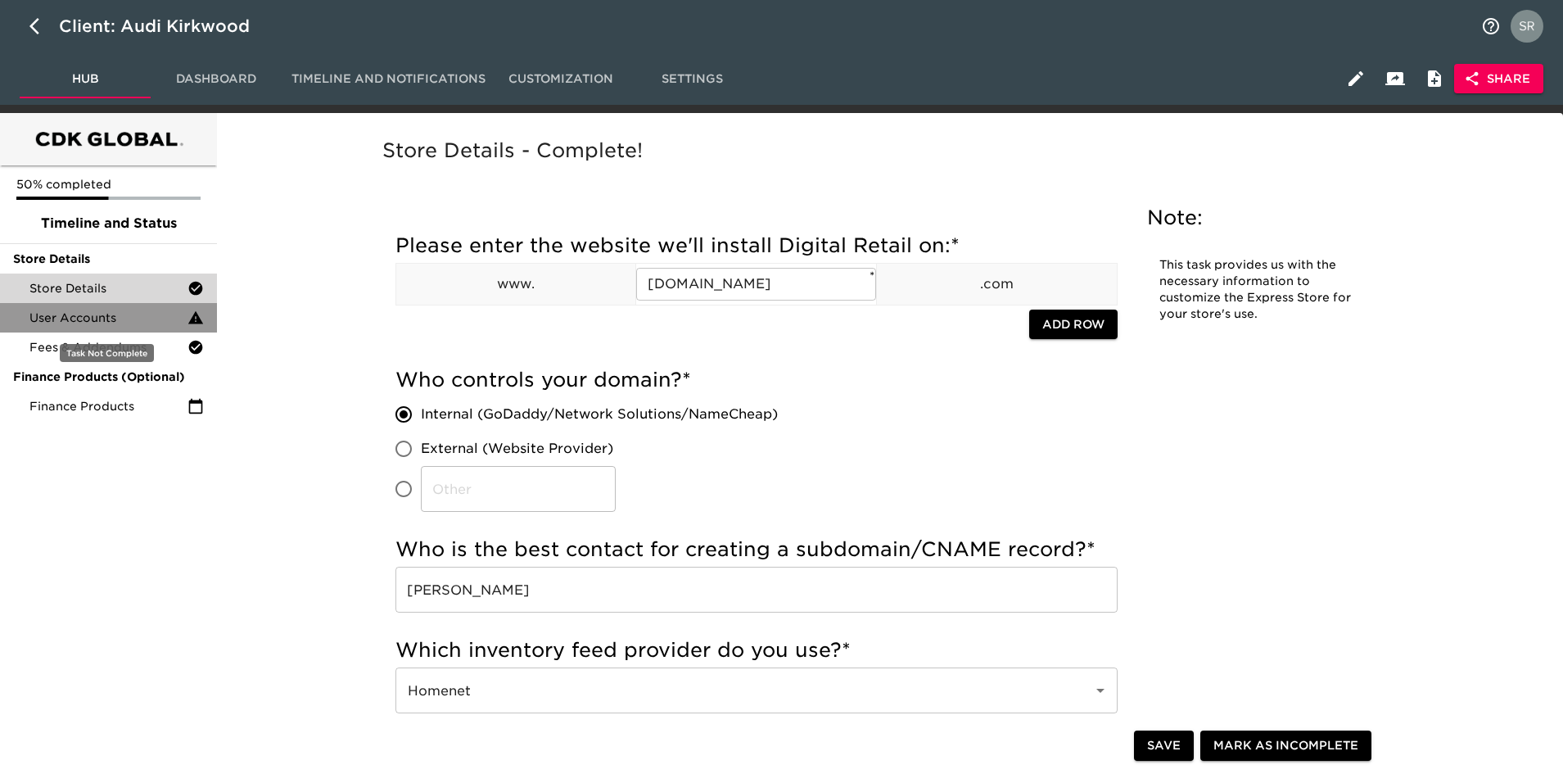
click at [119, 323] on span "User Accounts" at bounding box center [108, 318] width 158 height 16
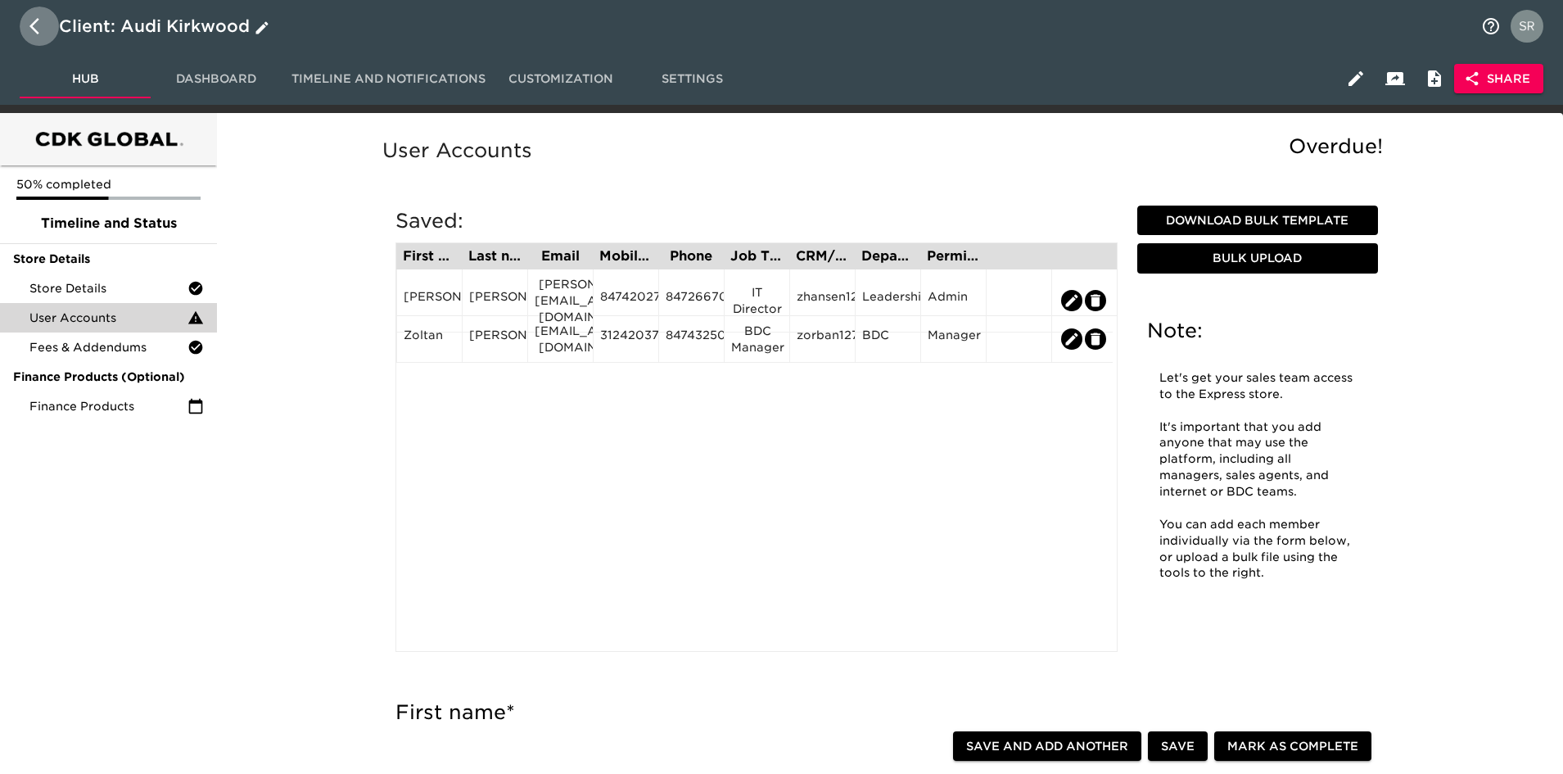
click at [32, 27] on icon "button" at bounding box center [34, 26] width 10 height 16
select select "10"
